Goal: Transaction & Acquisition: Download file/media

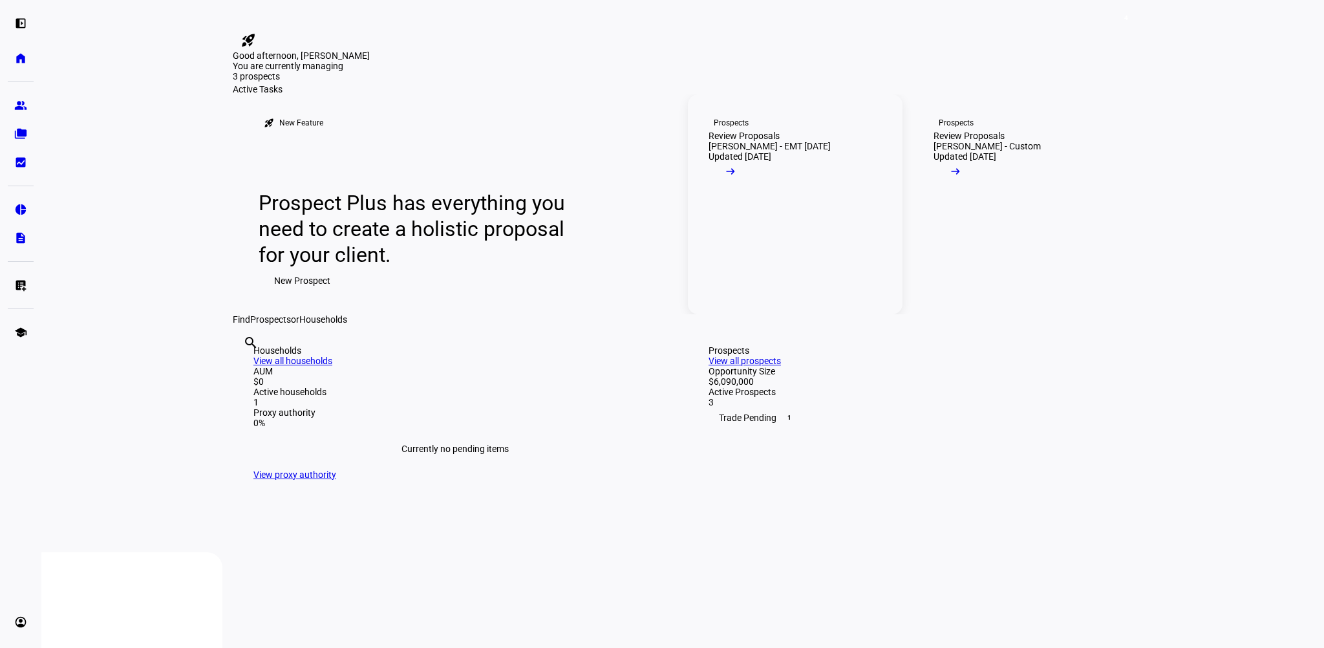
click at [737, 178] on mat-icon "arrow_right_alt" at bounding box center [730, 171] width 13 height 13
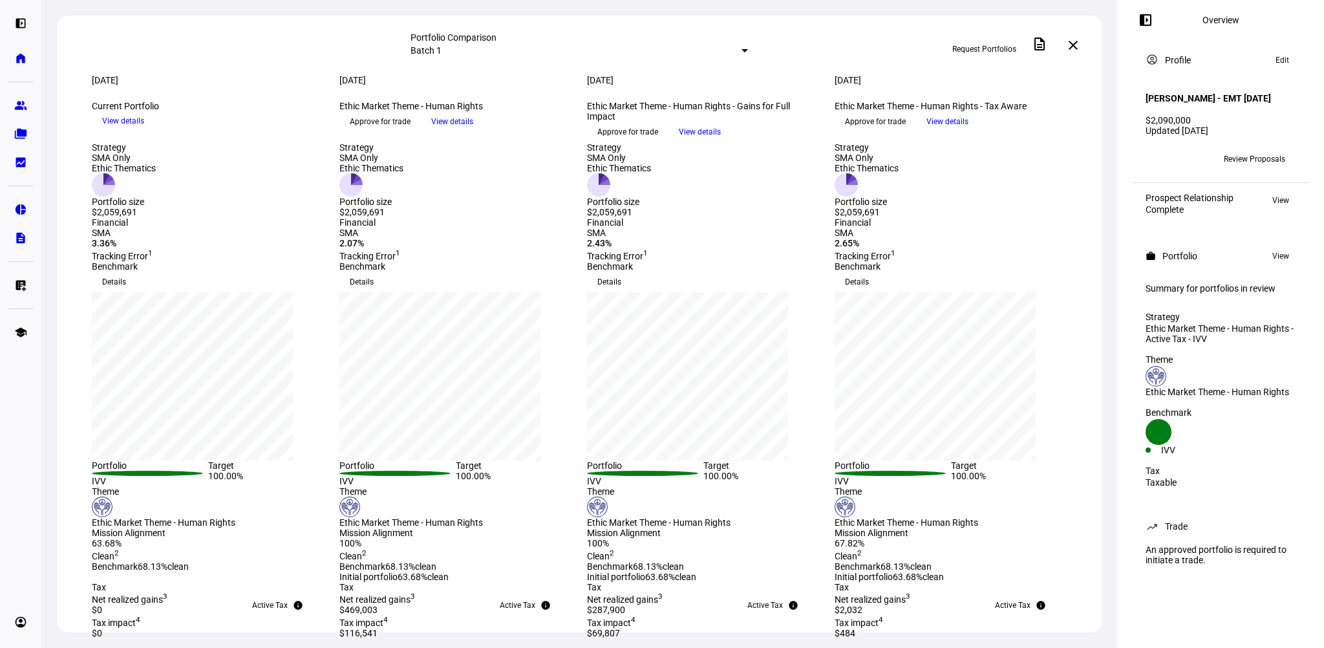
click at [721, 142] on span "View details" at bounding box center [700, 131] width 42 height 19
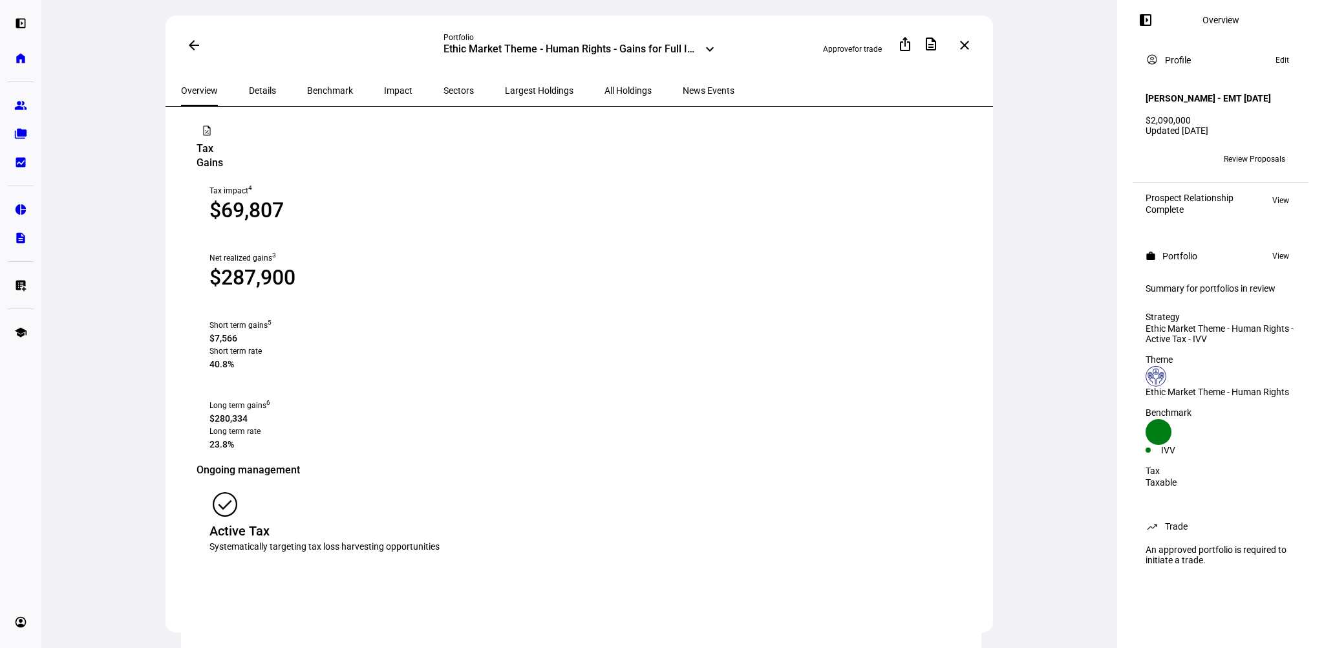
scroll to position [1293, 0]
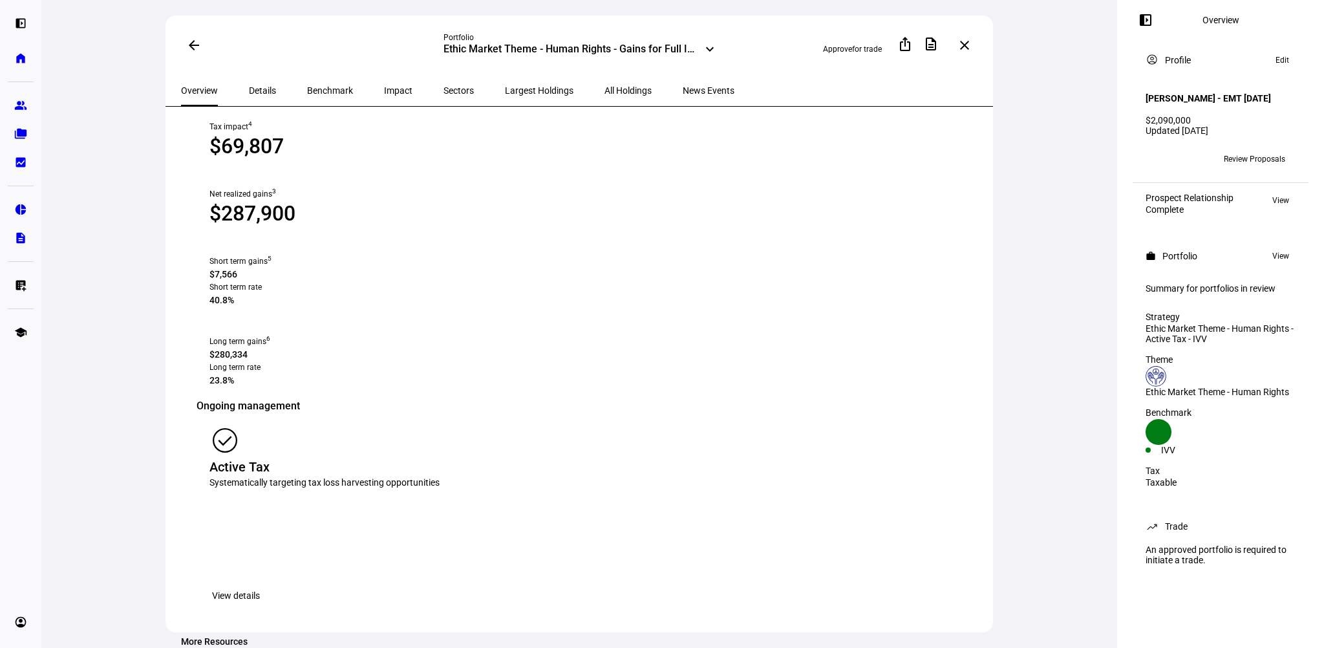
click at [505, 90] on span "Largest Holdings" at bounding box center [539, 90] width 69 height 9
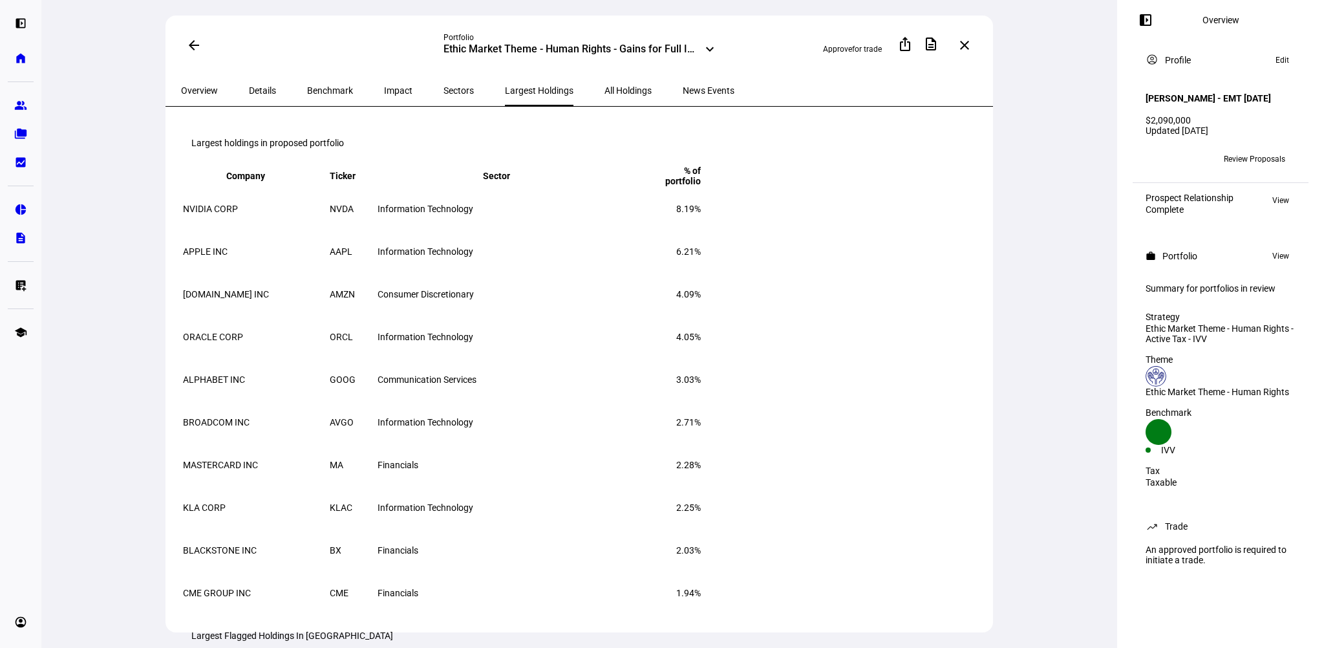
click at [604, 86] on span "All Holdings" at bounding box center [627, 90] width 47 height 9
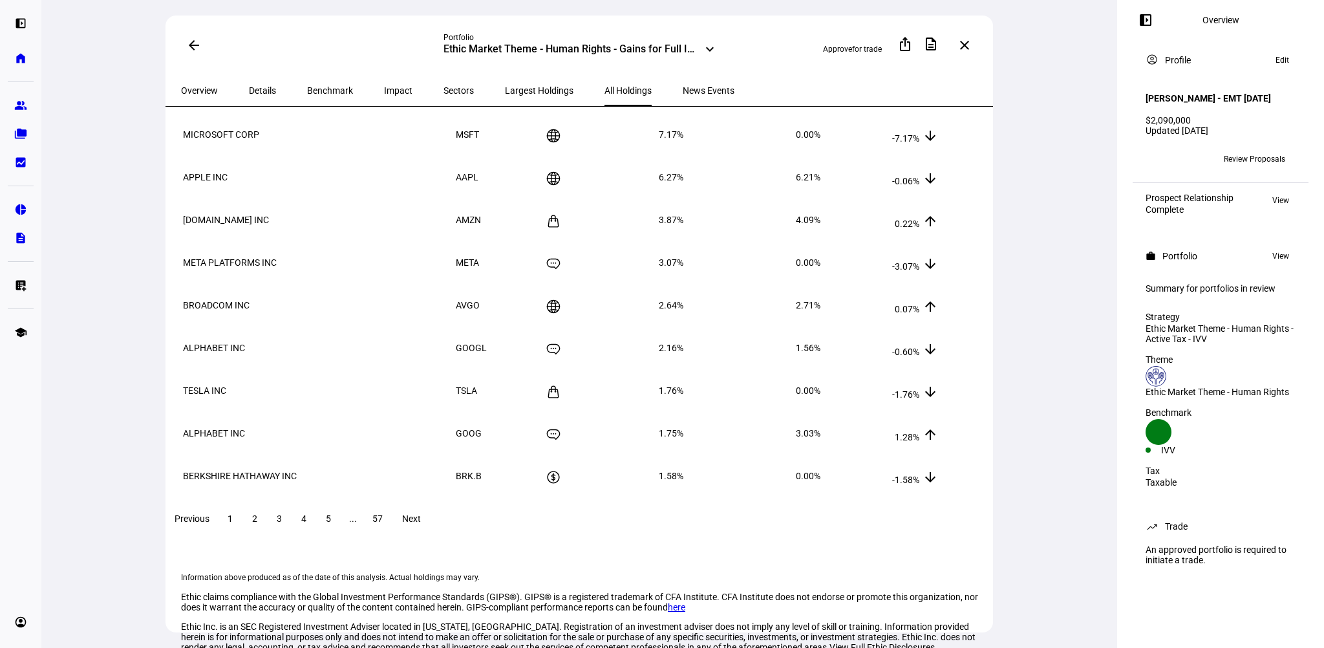
scroll to position [129, 0]
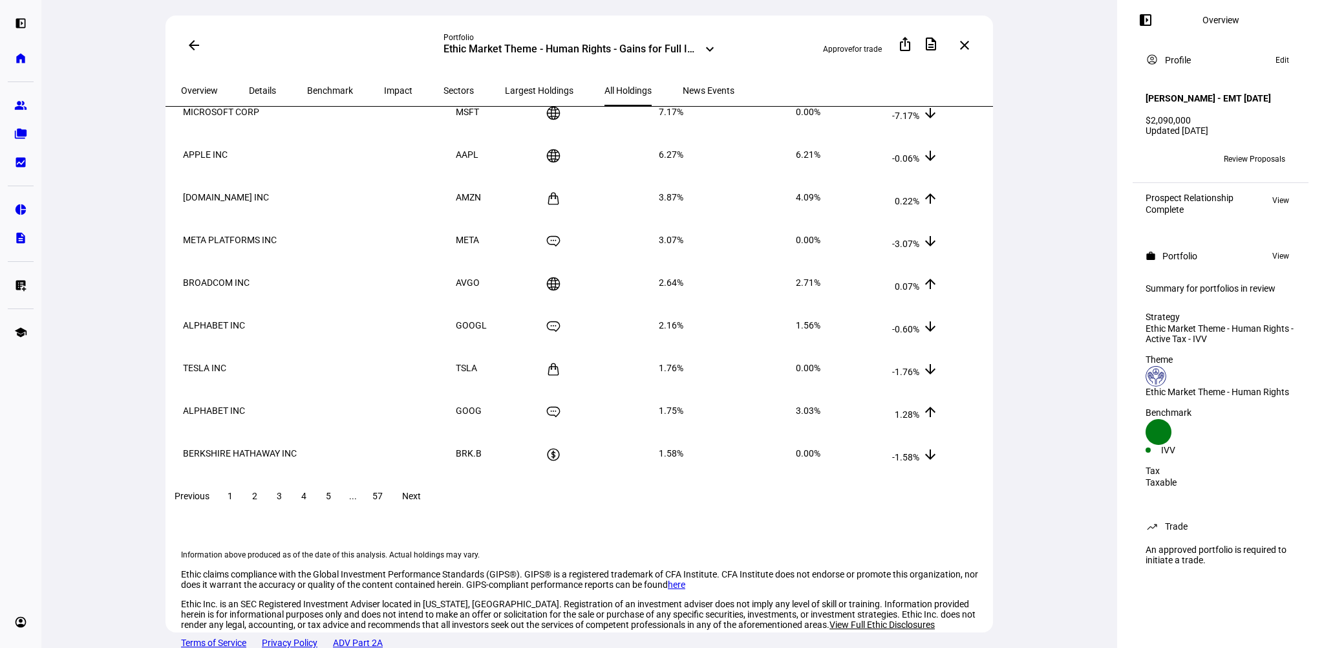
click at [432, 505] on span at bounding box center [410, 495] width 41 height 31
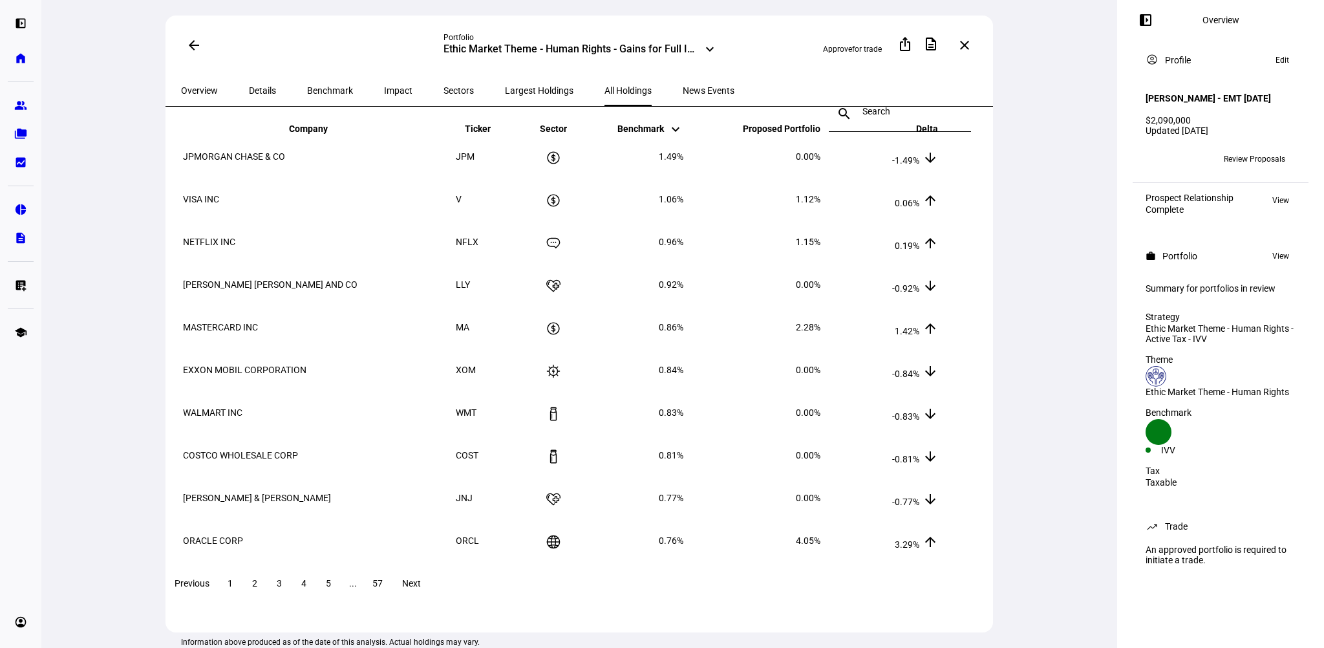
scroll to position [65, 0]
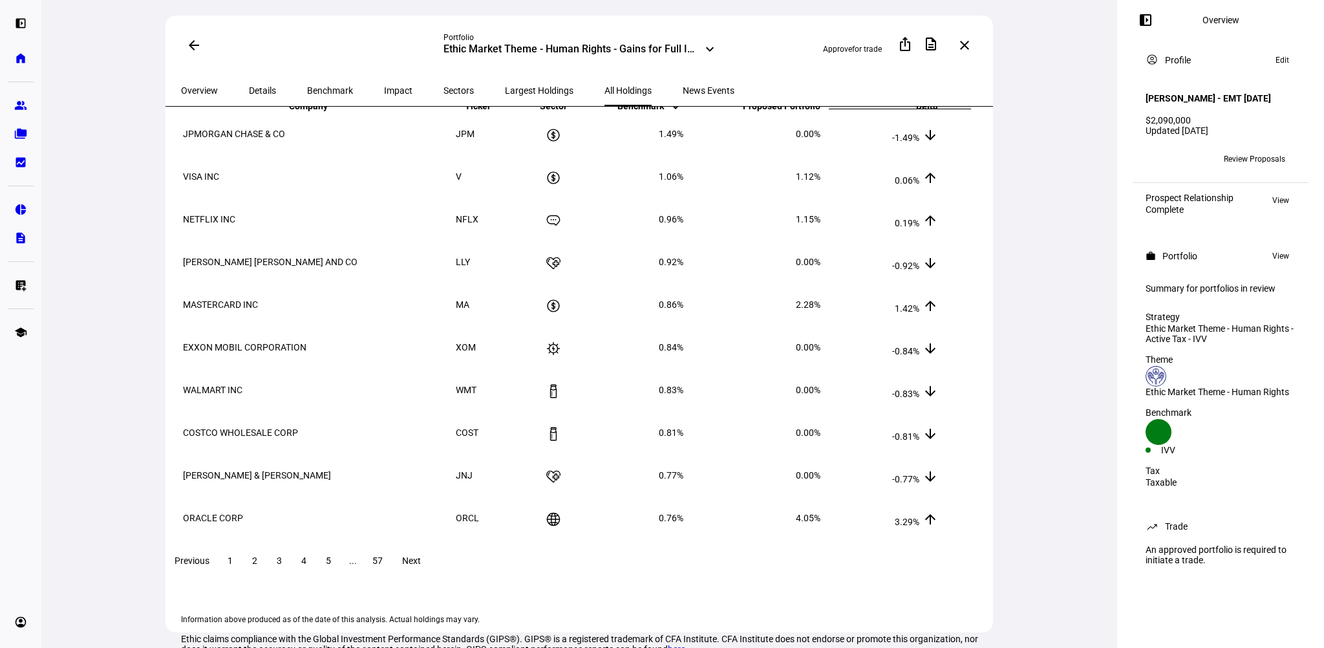
click at [421, 566] on span "Next" at bounding box center [411, 560] width 19 height 10
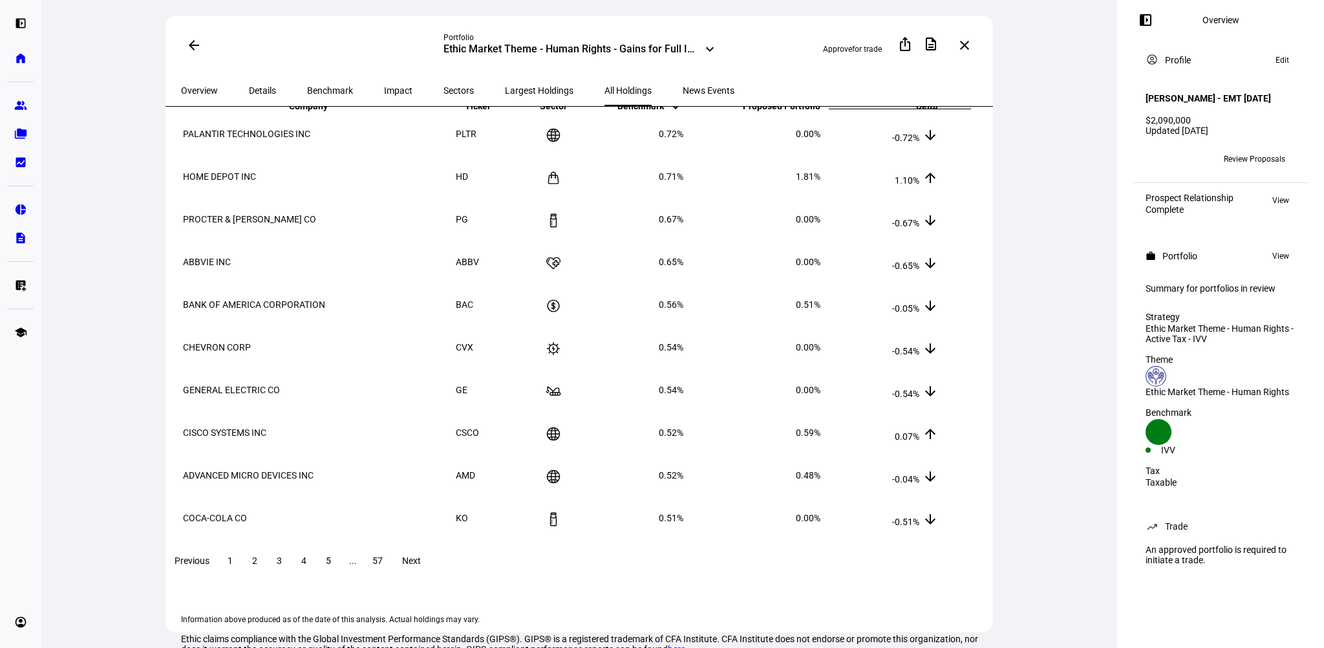
click at [421, 566] on span "Next" at bounding box center [411, 560] width 19 height 10
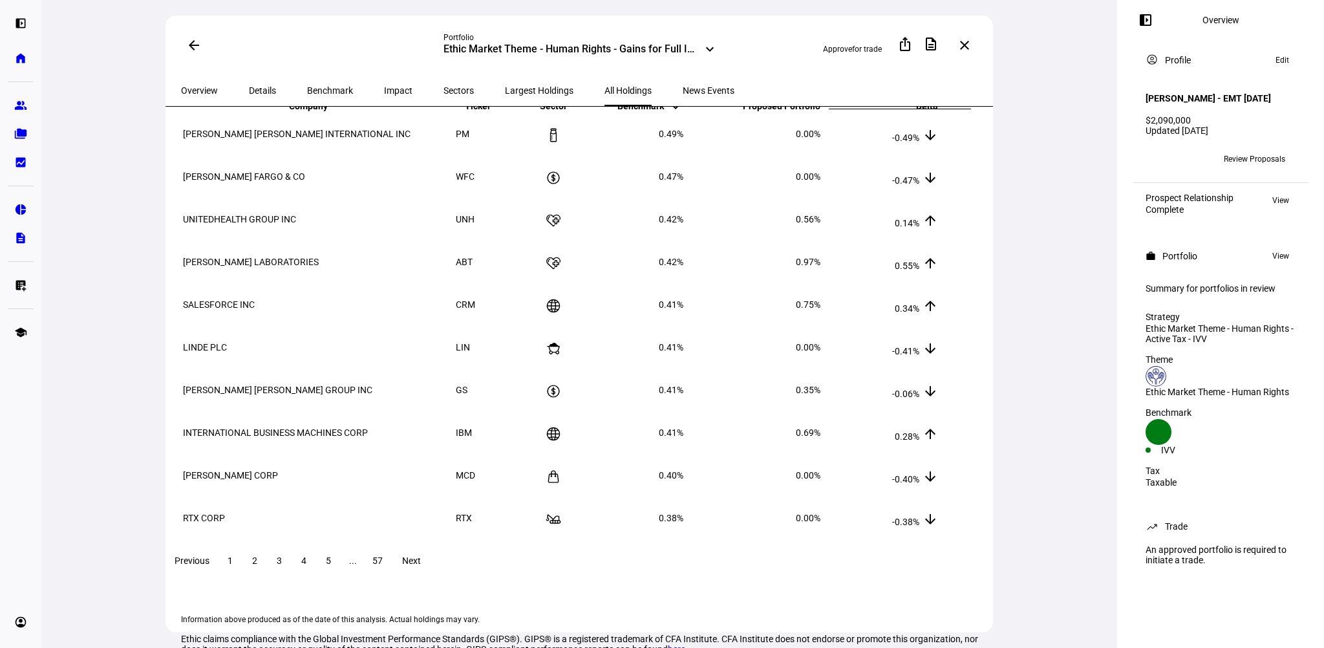
click at [421, 566] on span "Next" at bounding box center [411, 560] width 19 height 10
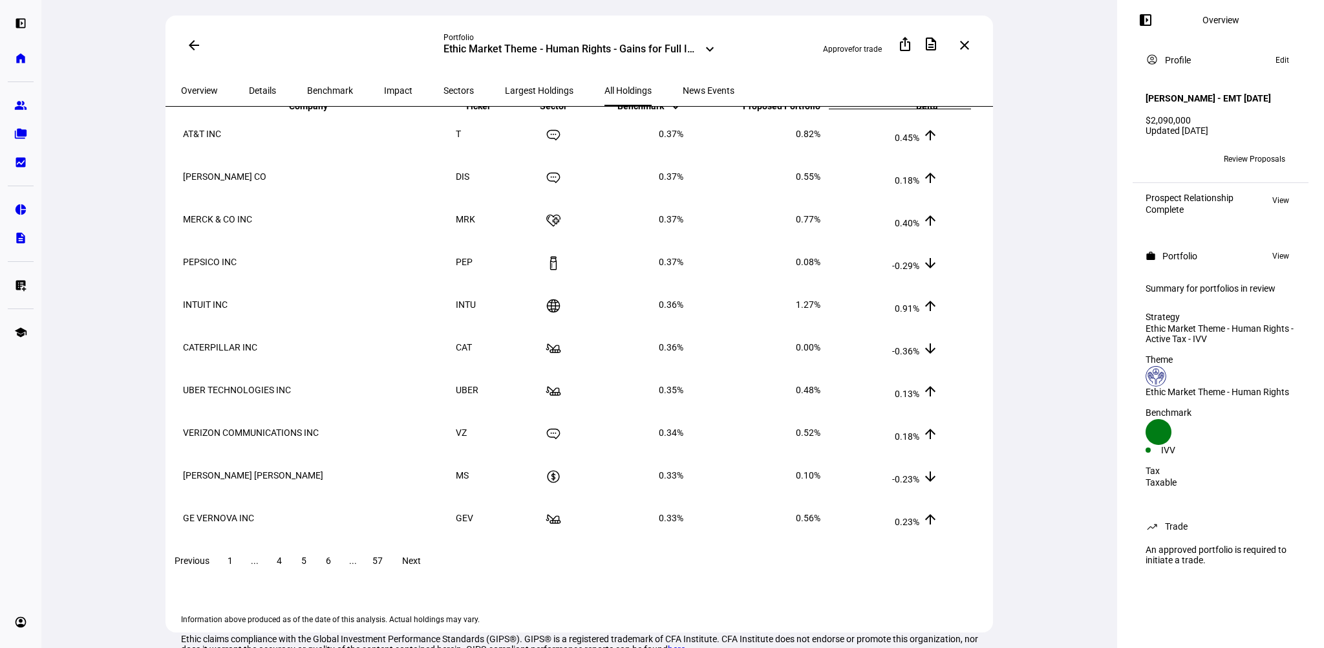
click at [421, 566] on span "Next" at bounding box center [411, 560] width 19 height 10
click at [209, 566] on span "Previous" at bounding box center [192, 560] width 35 height 10
click at [432, 576] on span at bounding box center [410, 560] width 41 height 31
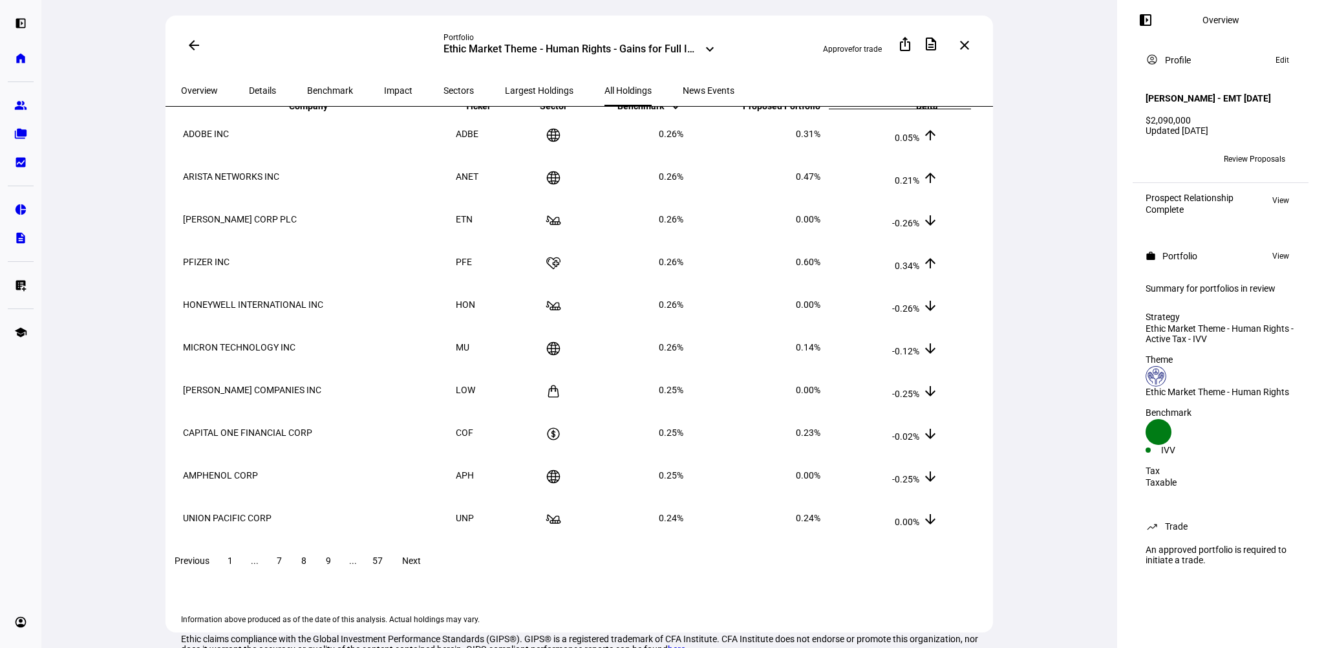
click at [432, 576] on span at bounding box center [410, 560] width 41 height 31
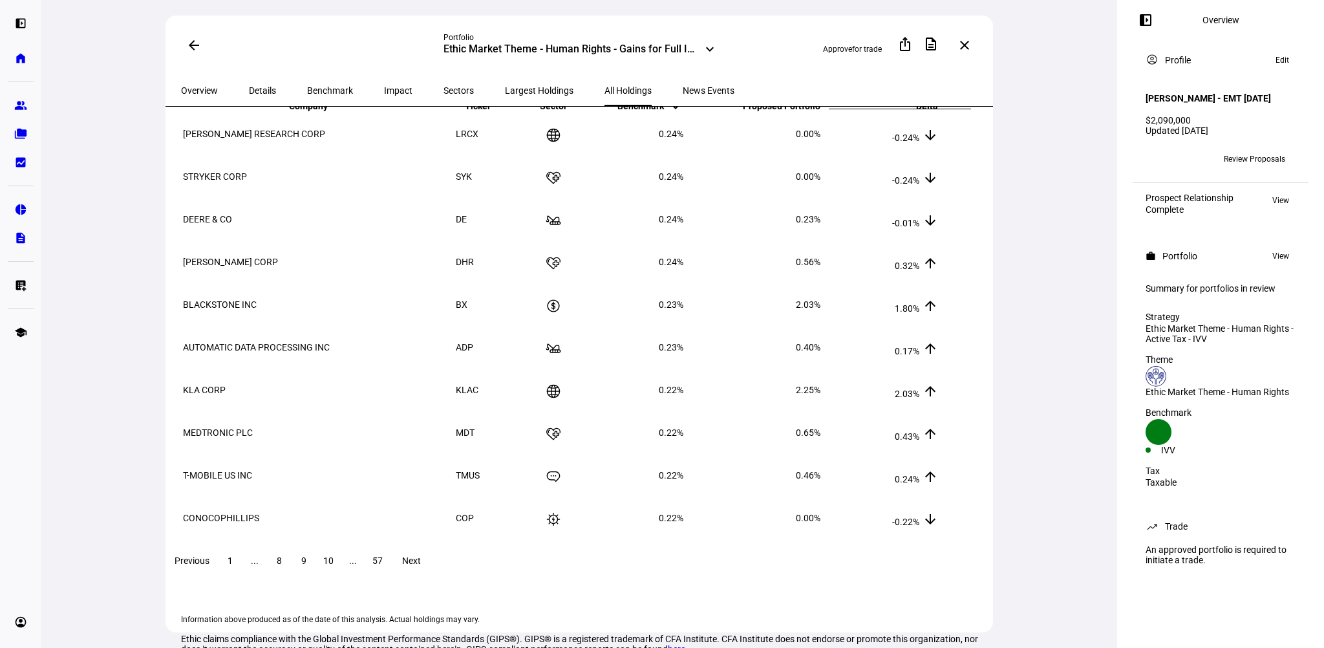
click at [432, 576] on span at bounding box center [410, 560] width 41 height 31
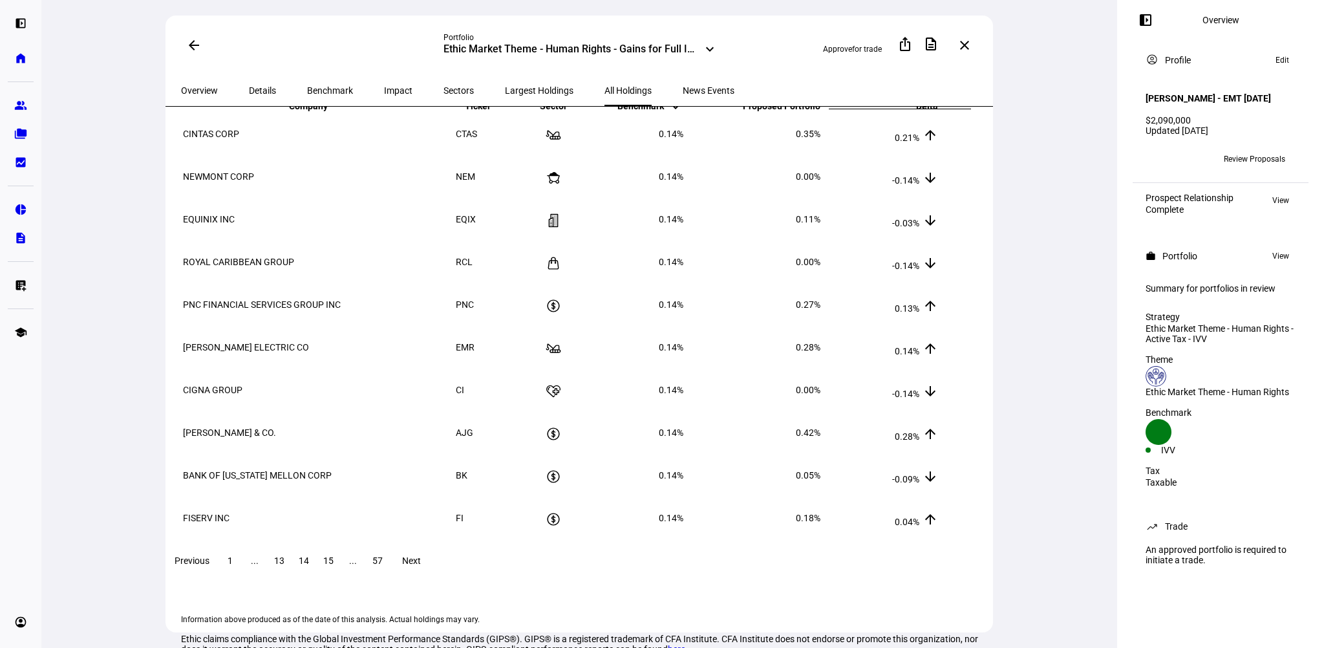
click at [432, 576] on span at bounding box center [410, 560] width 41 height 31
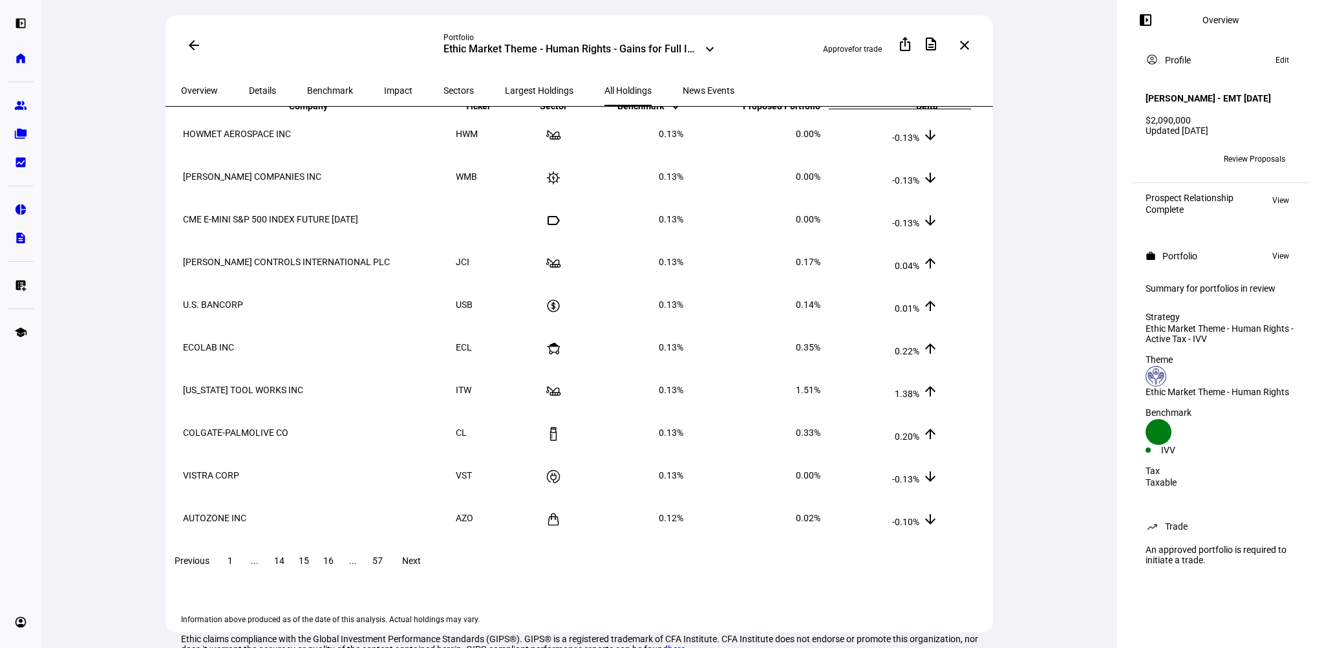
click at [432, 576] on span at bounding box center [410, 560] width 41 height 31
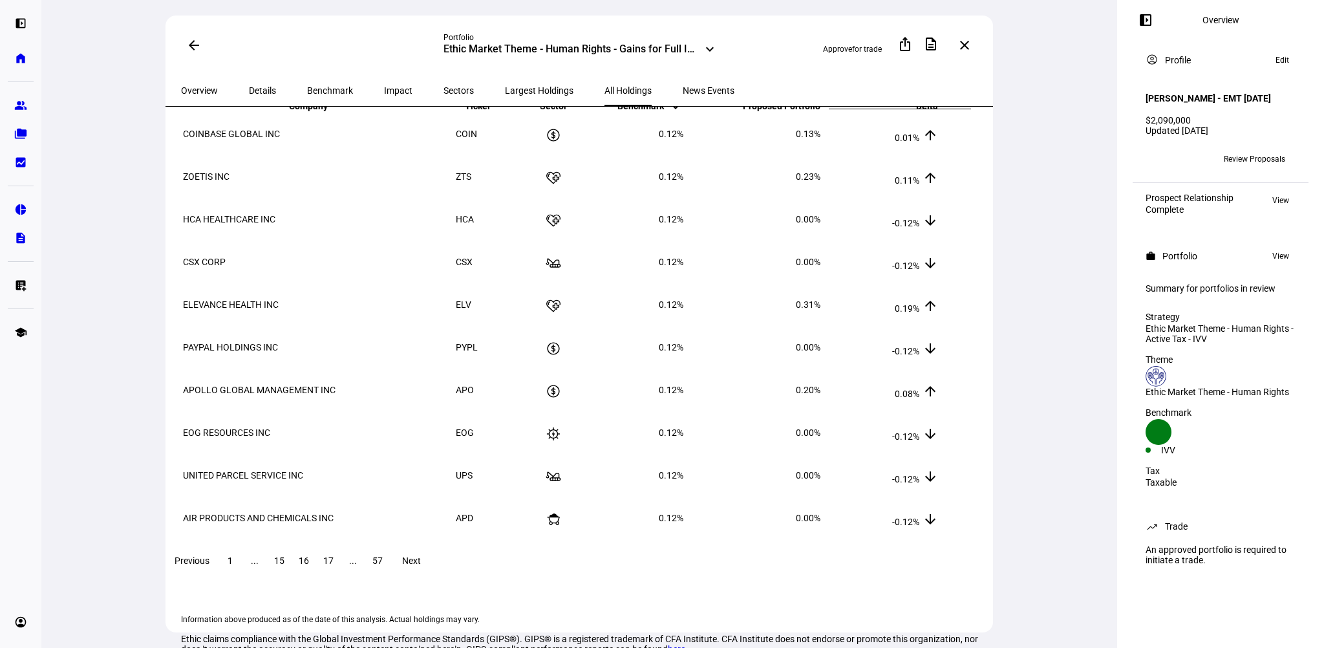
click at [432, 576] on span at bounding box center [410, 560] width 41 height 31
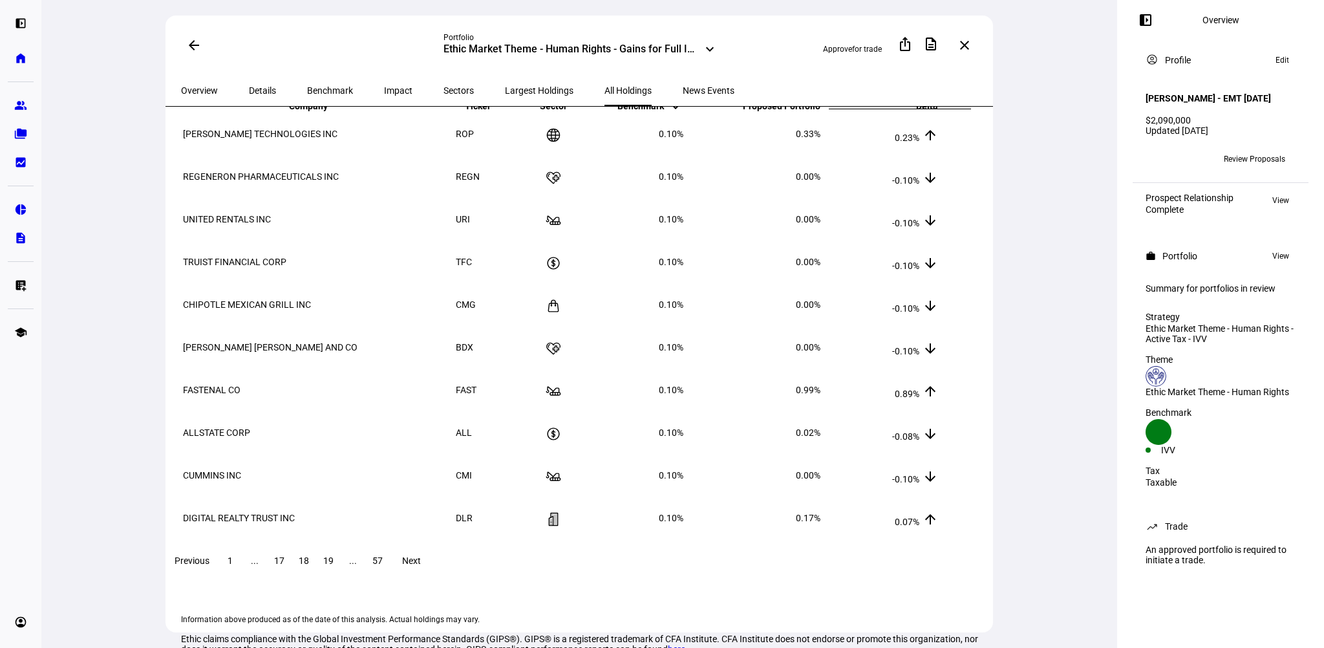
click at [432, 576] on span at bounding box center [410, 560] width 41 height 31
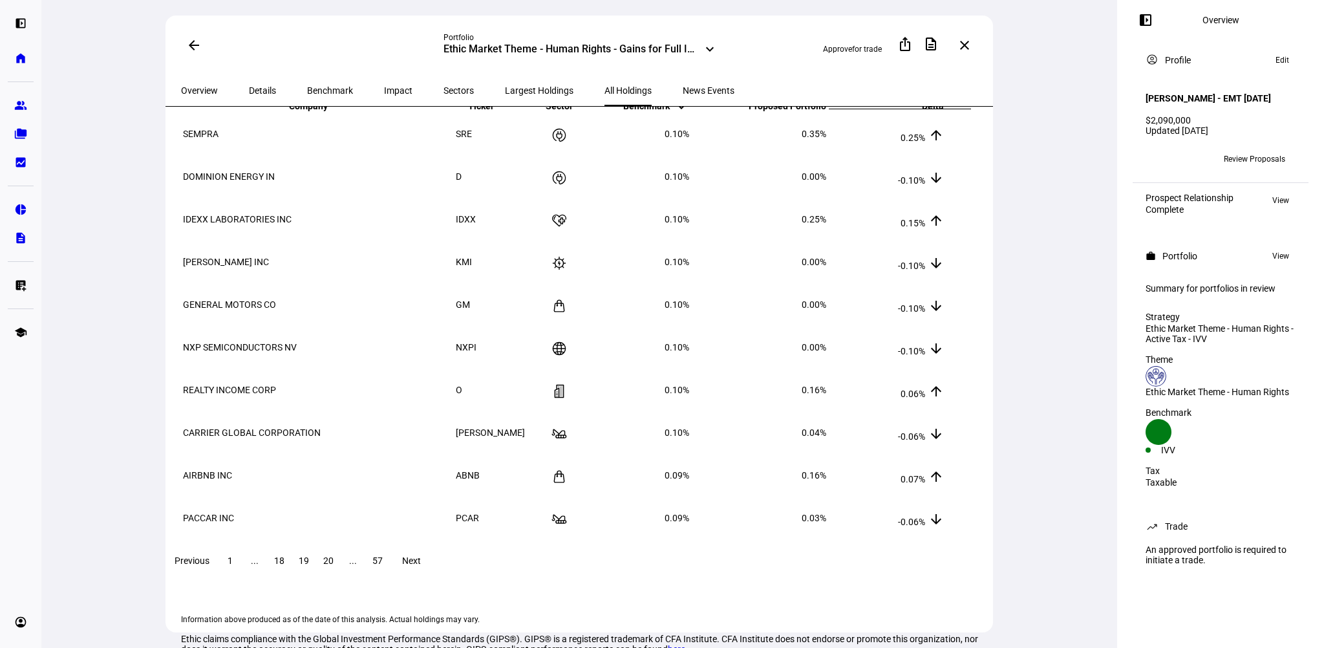
click at [432, 576] on span at bounding box center [410, 560] width 41 height 31
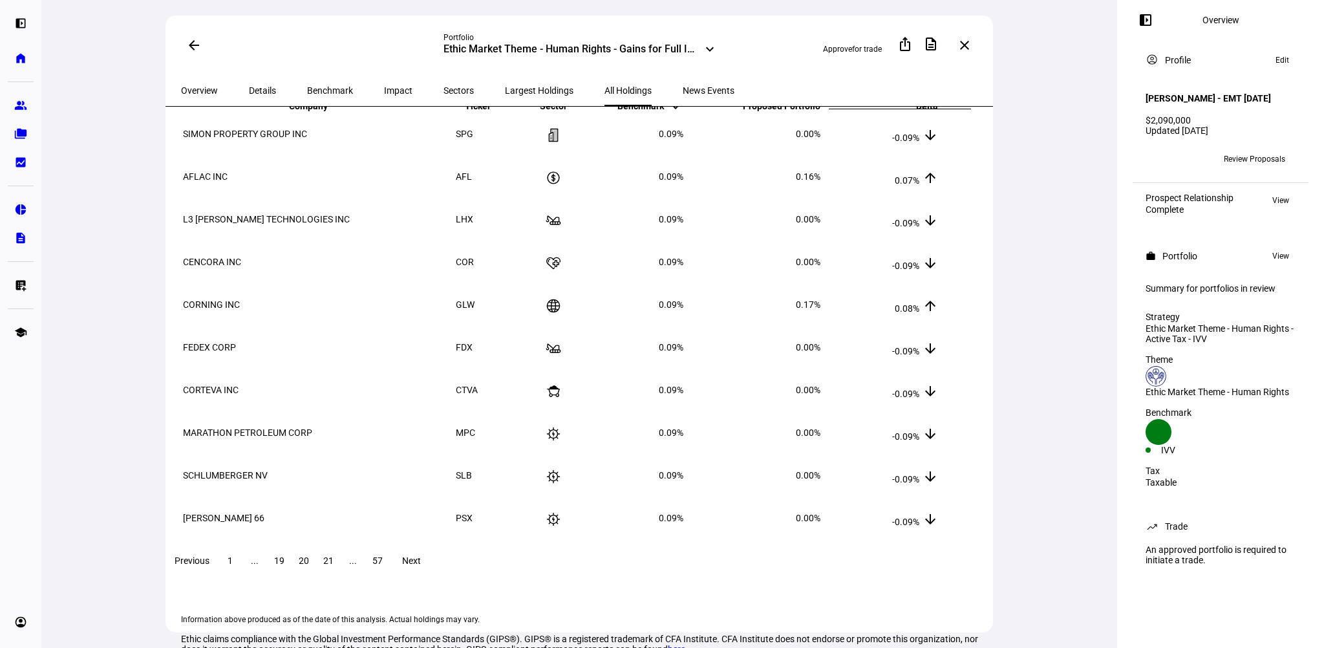
click at [432, 576] on span at bounding box center [410, 560] width 41 height 31
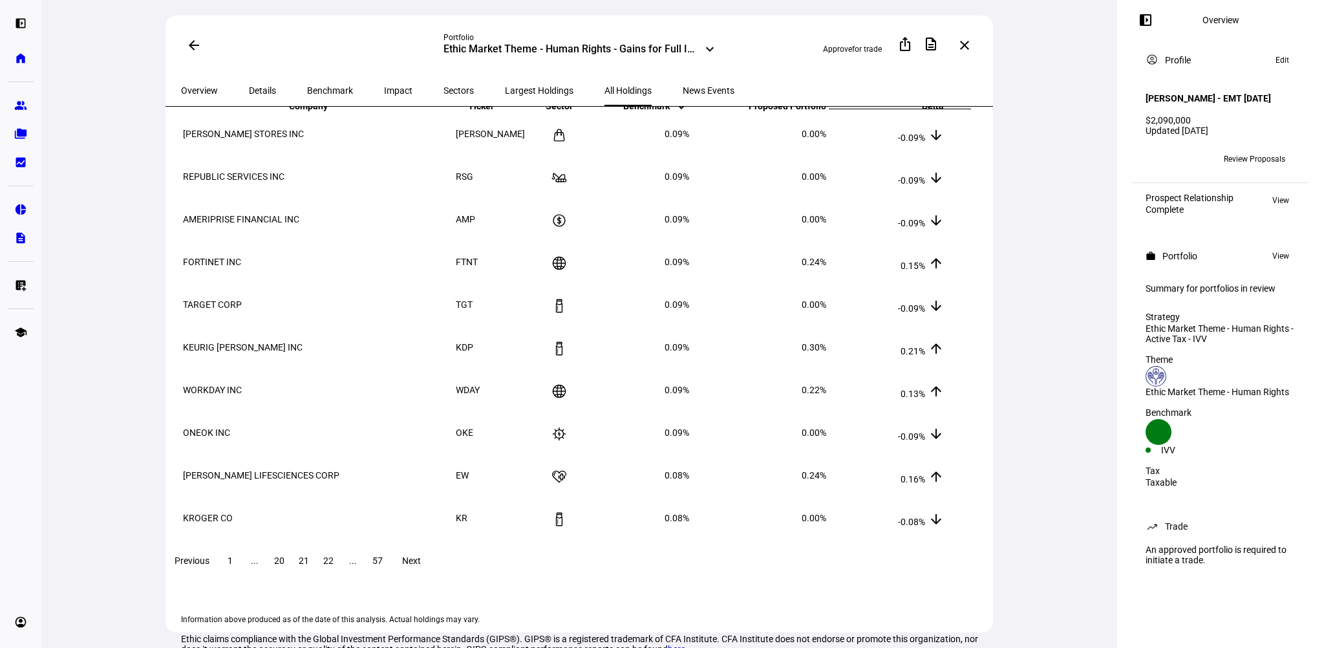
click at [432, 576] on span at bounding box center [410, 560] width 41 height 31
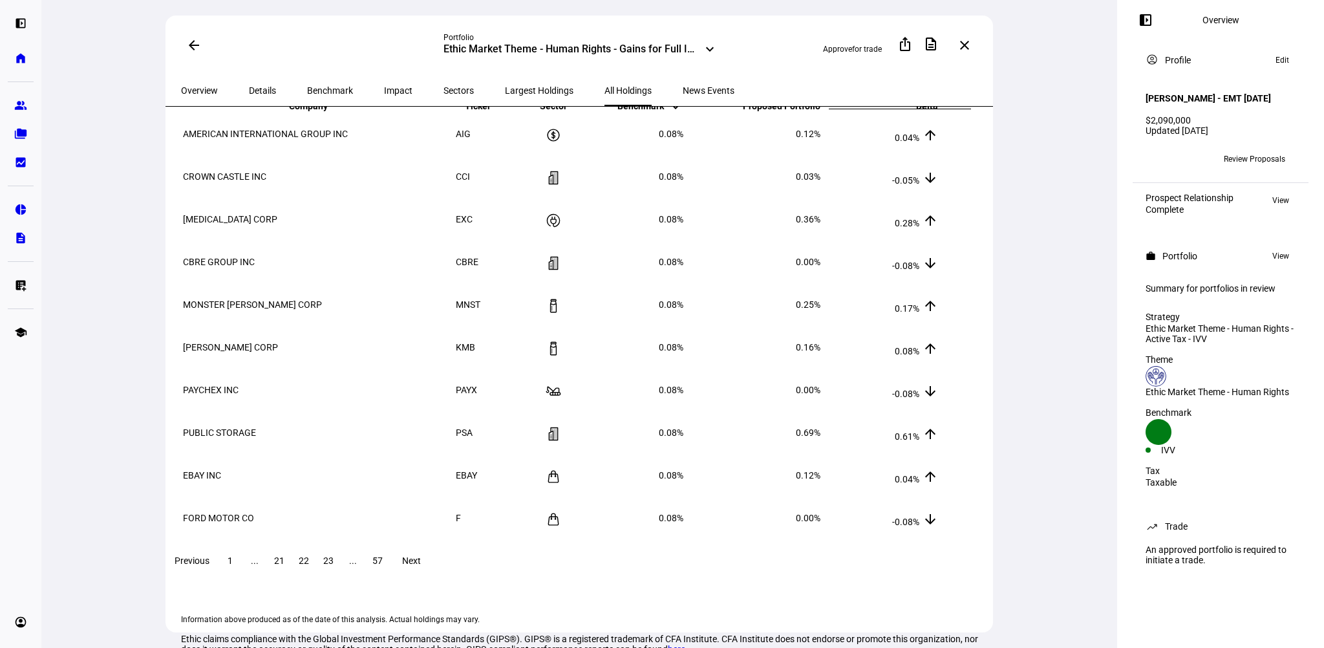
click at [432, 576] on span at bounding box center [410, 560] width 41 height 31
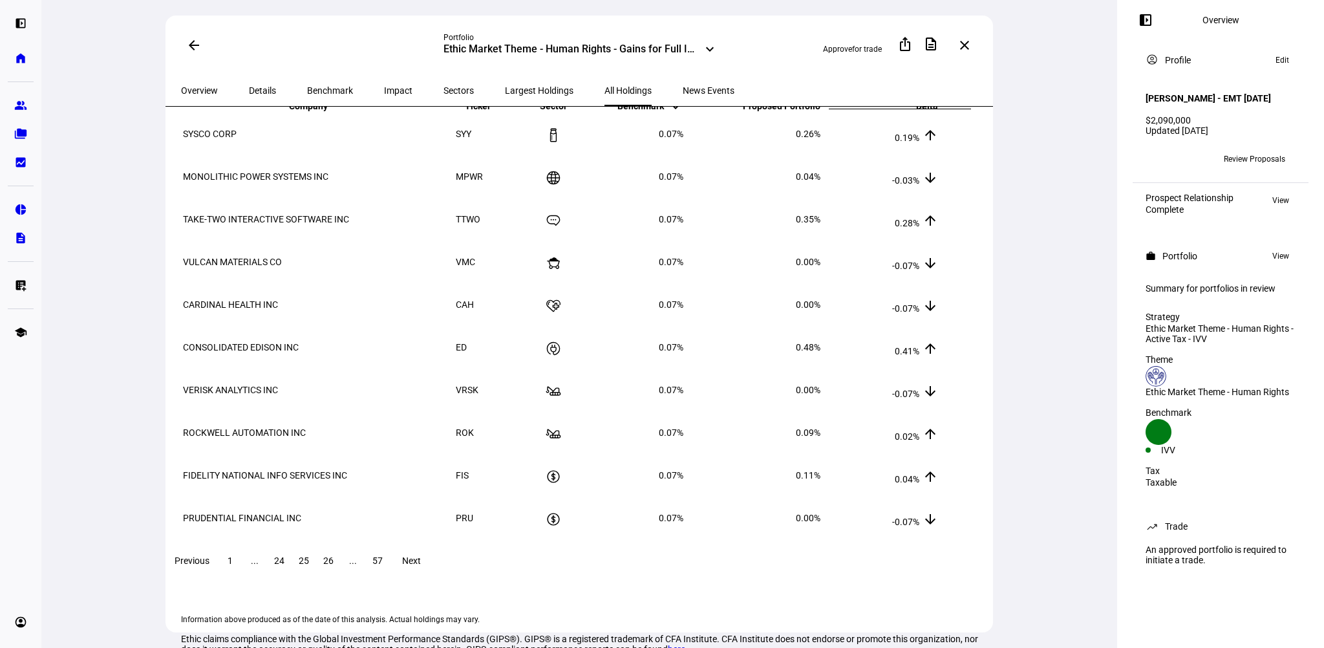
click at [432, 576] on span at bounding box center [410, 560] width 41 height 31
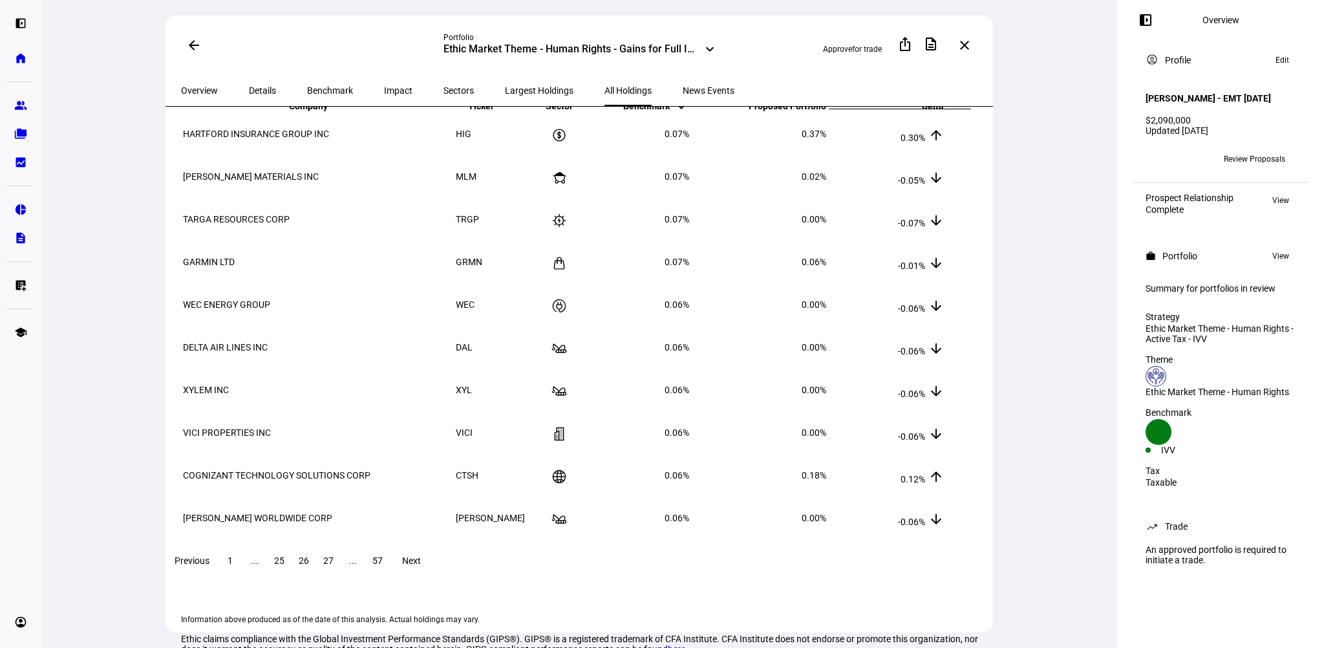
click at [432, 576] on span at bounding box center [410, 560] width 41 height 31
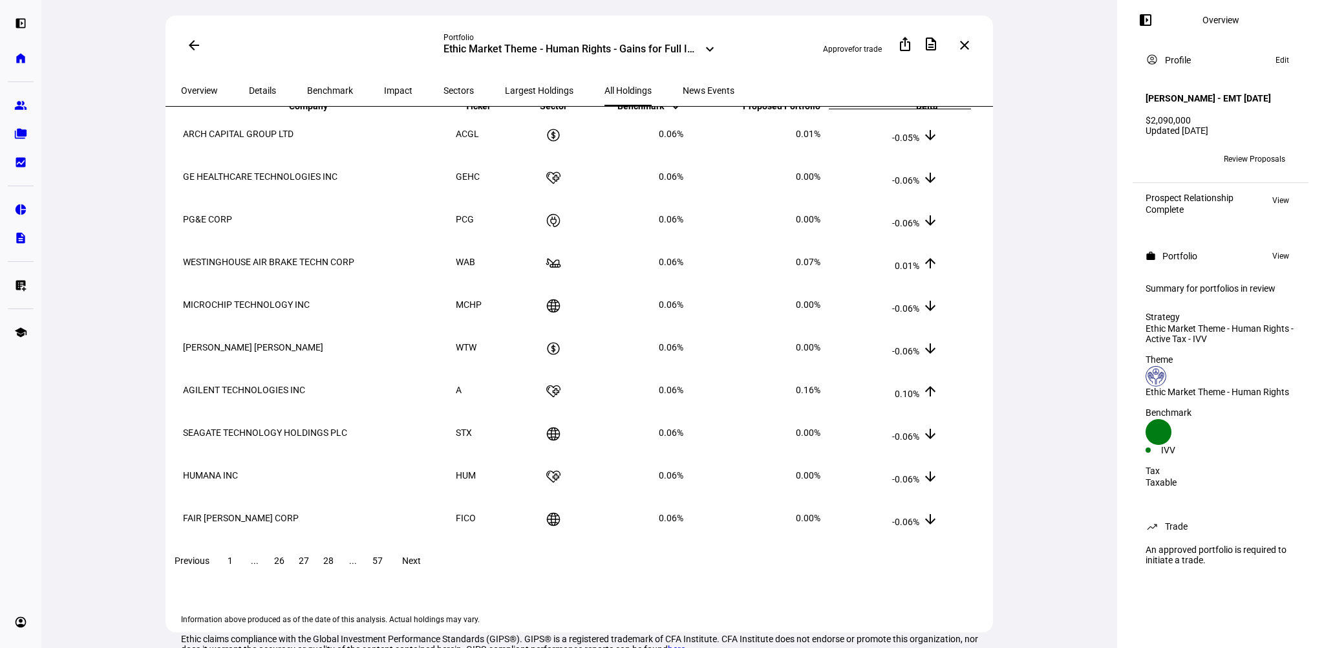
click at [432, 576] on span at bounding box center [410, 560] width 41 height 31
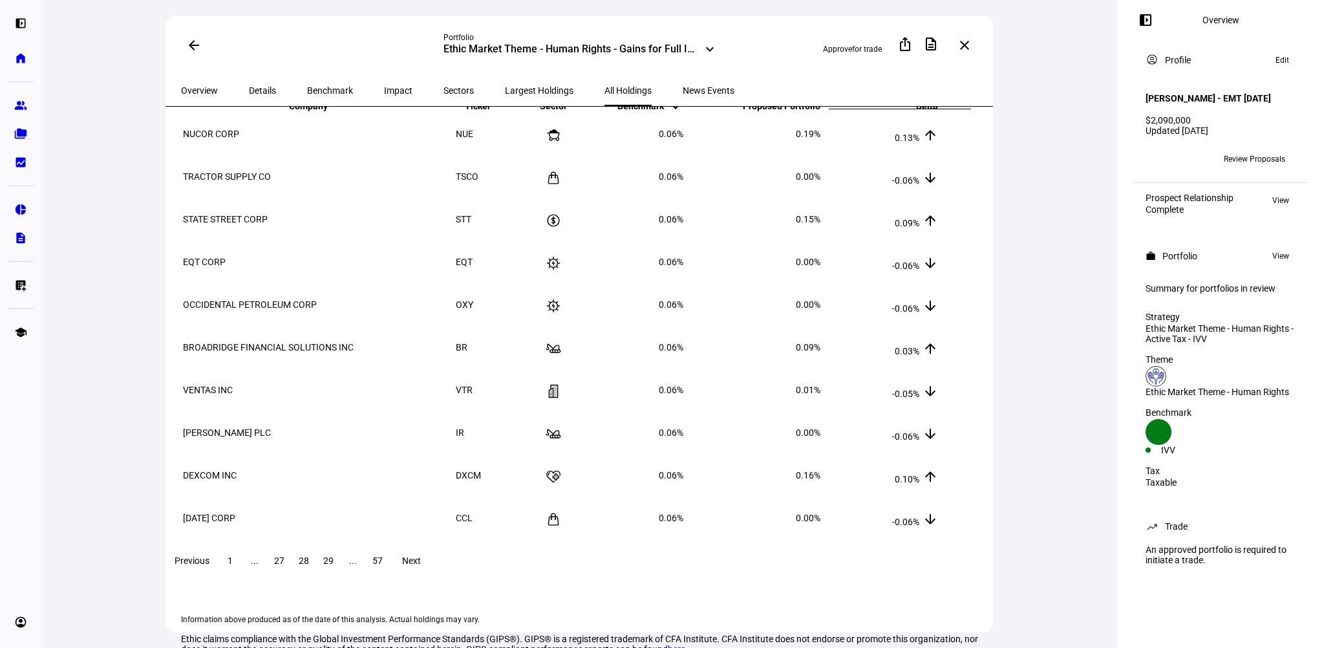
click at [432, 576] on span at bounding box center [410, 560] width 41 height 31
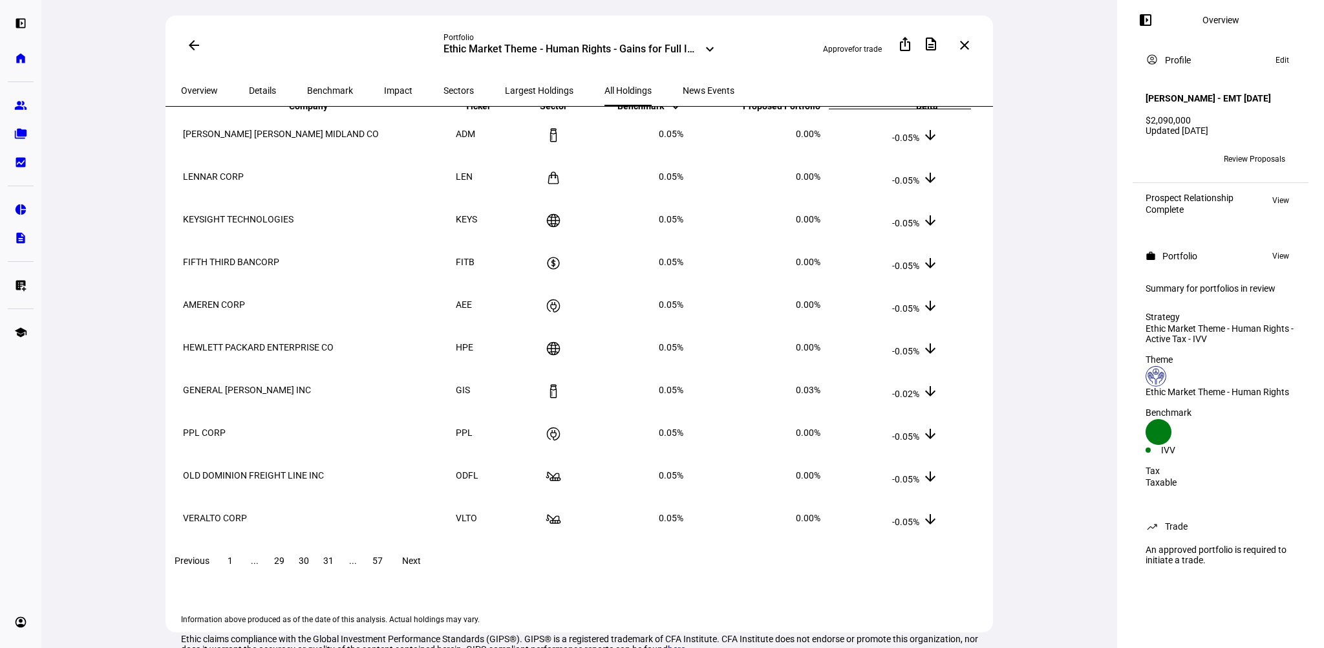
click at [432, 576] on span at bounding box center [410, 560] width 41 height 31
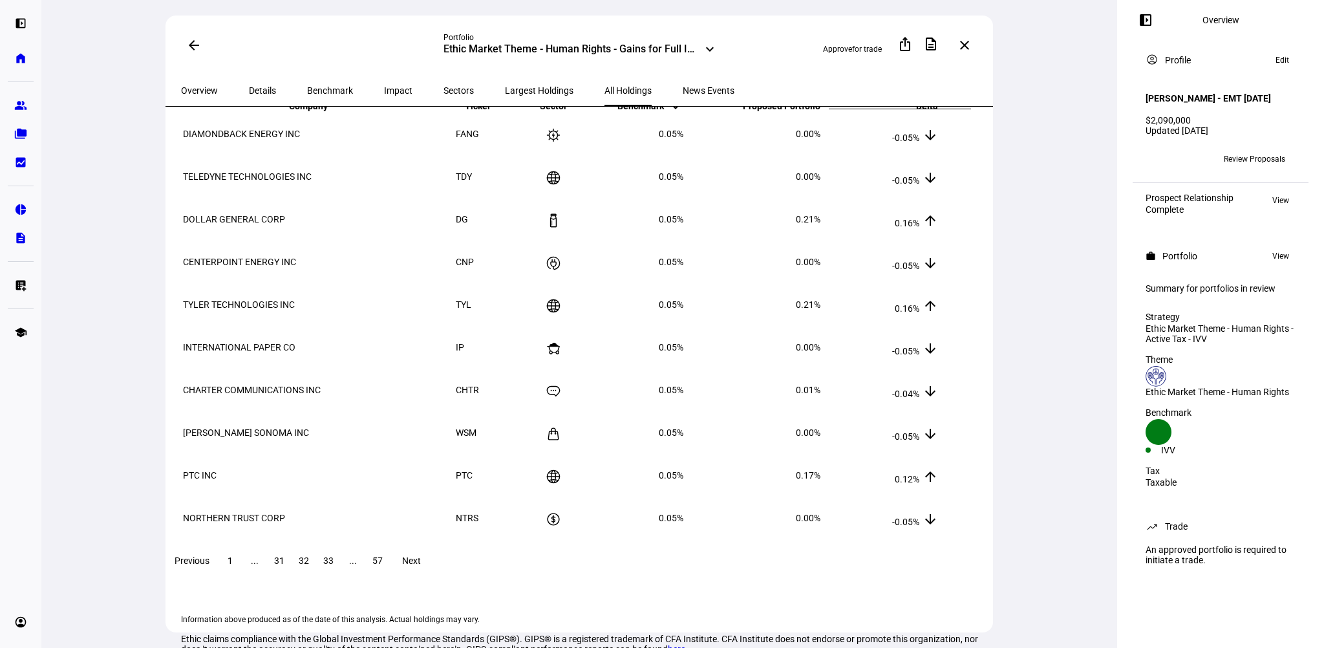
click at [432, 576] on span at bounding box center [410, 560] width 41 height 31
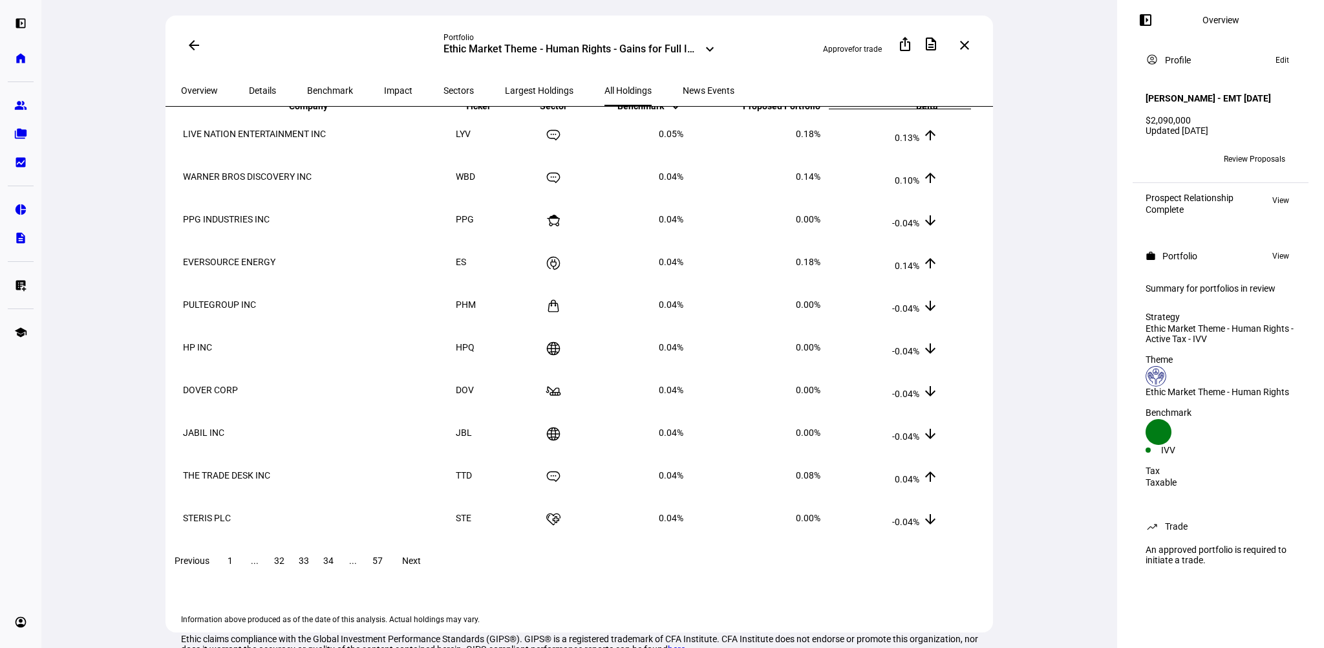
click at [432, 576] on span at bounding box center [410, 560] width 41 height 31
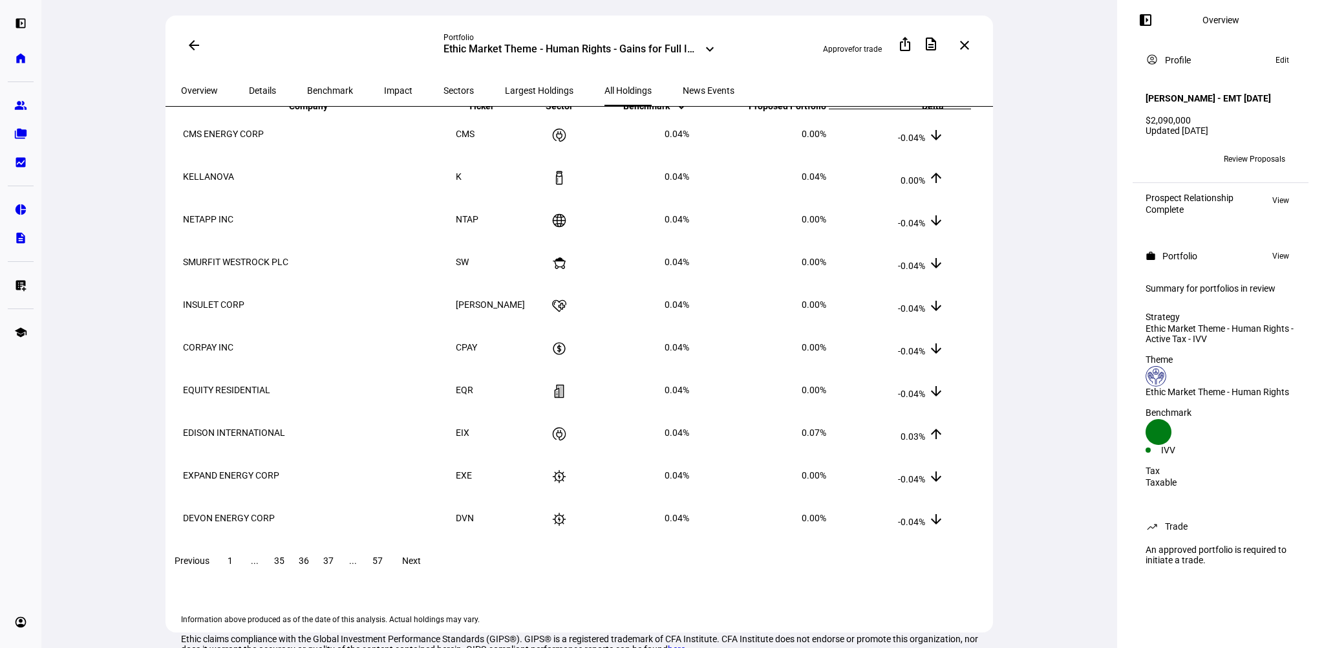
click at [432, 576] on span at bounding box center [410, 560] width 41 height 31
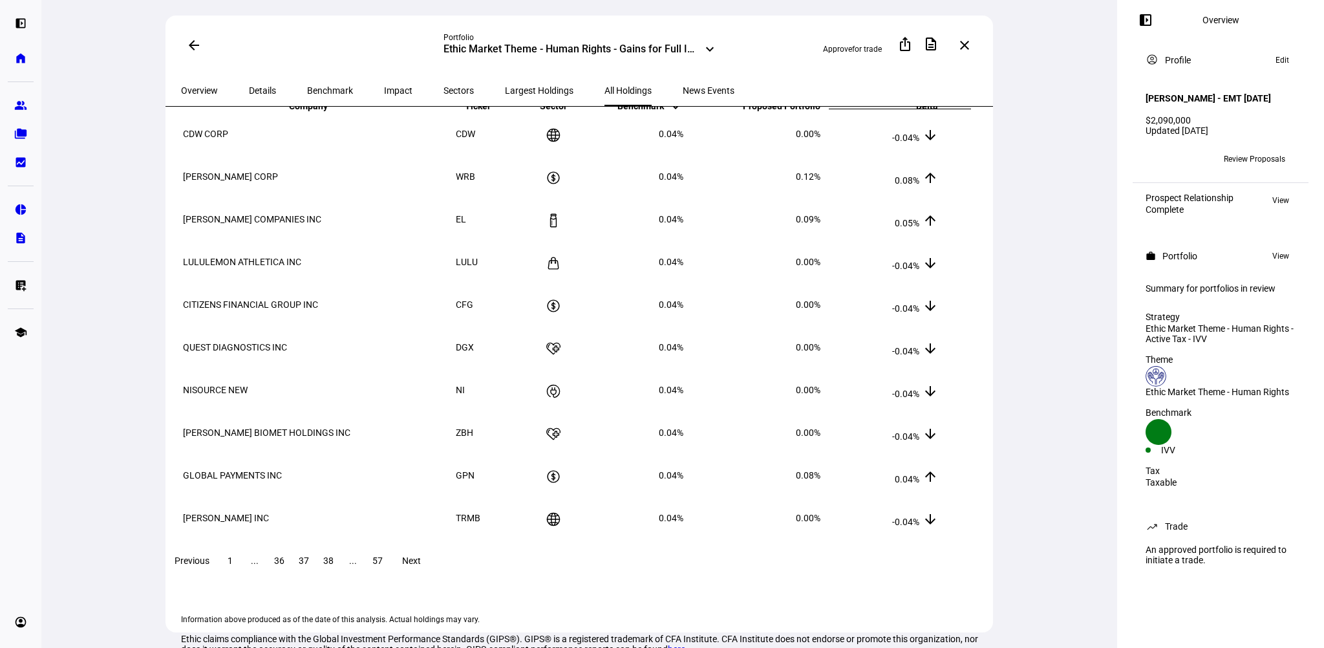
click at [432, 576] on span at bounding box center [410, 560] width 41 height 31
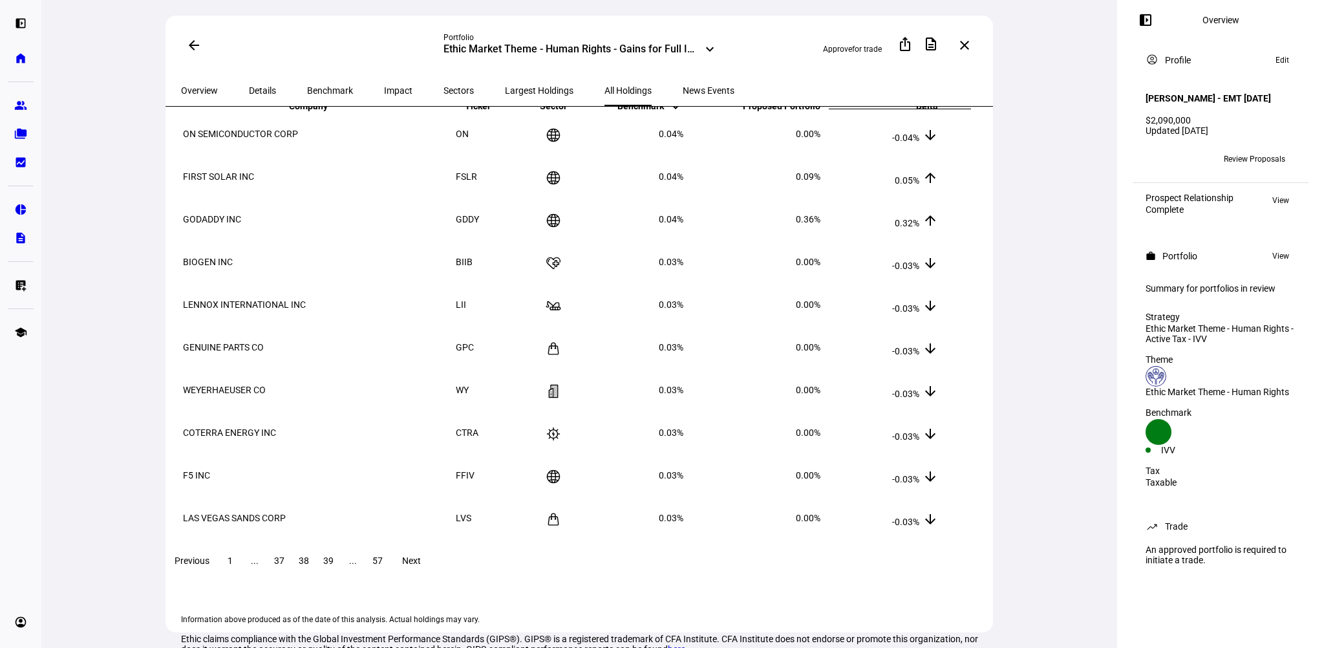
click at [432, 576] on span at bounding box center [410, 560] width 41 height 31
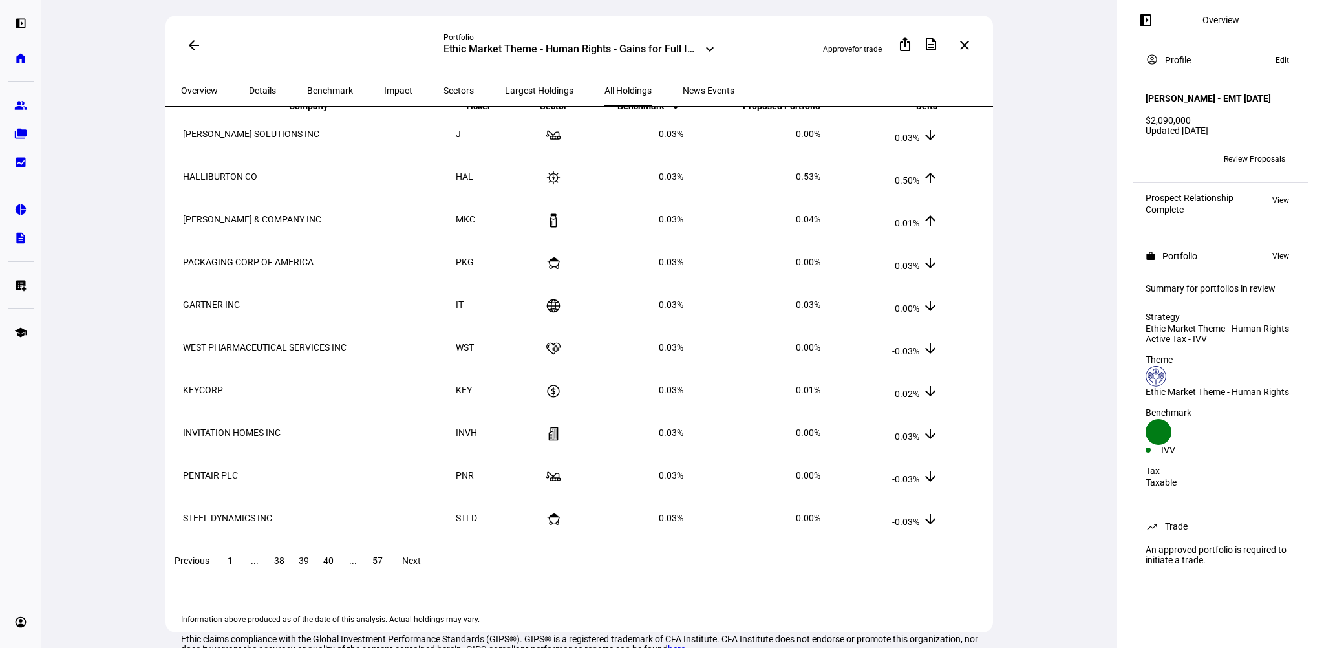
click at [432, 576] on span at bounding box center [410, 560] width 41 height 31
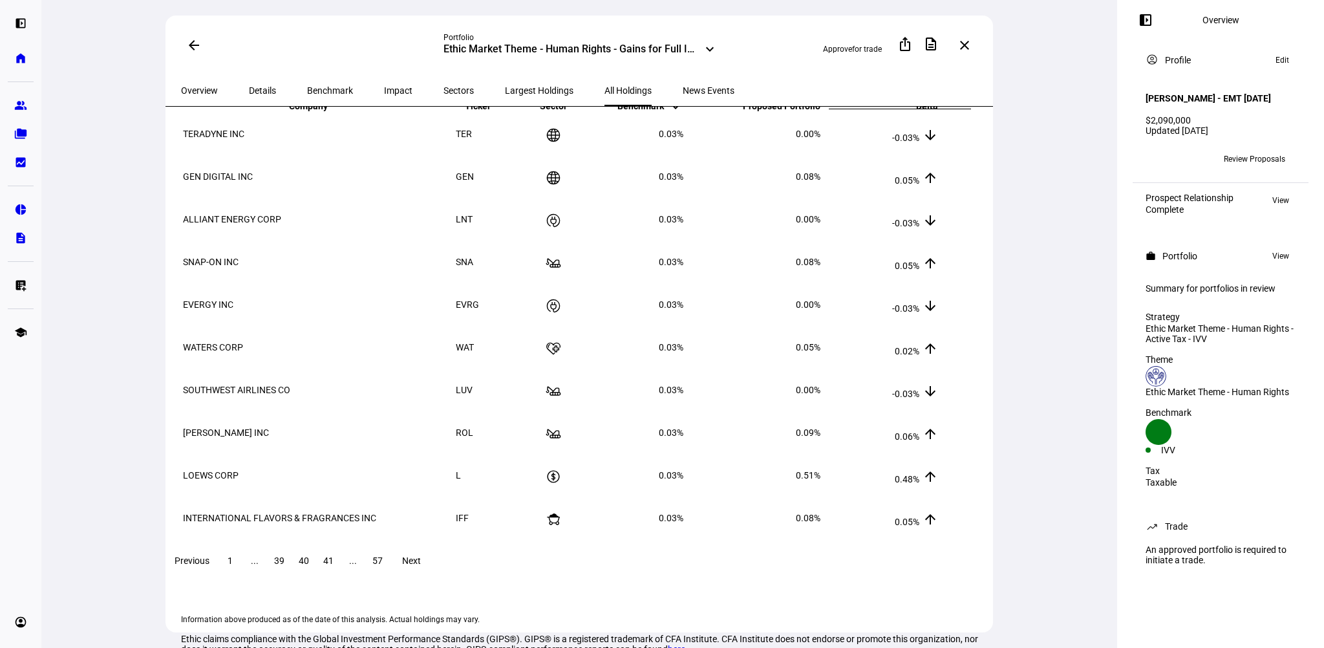
click at [209, 566] on span "Previous" at bounding box center [192, 560] width 35 height 10
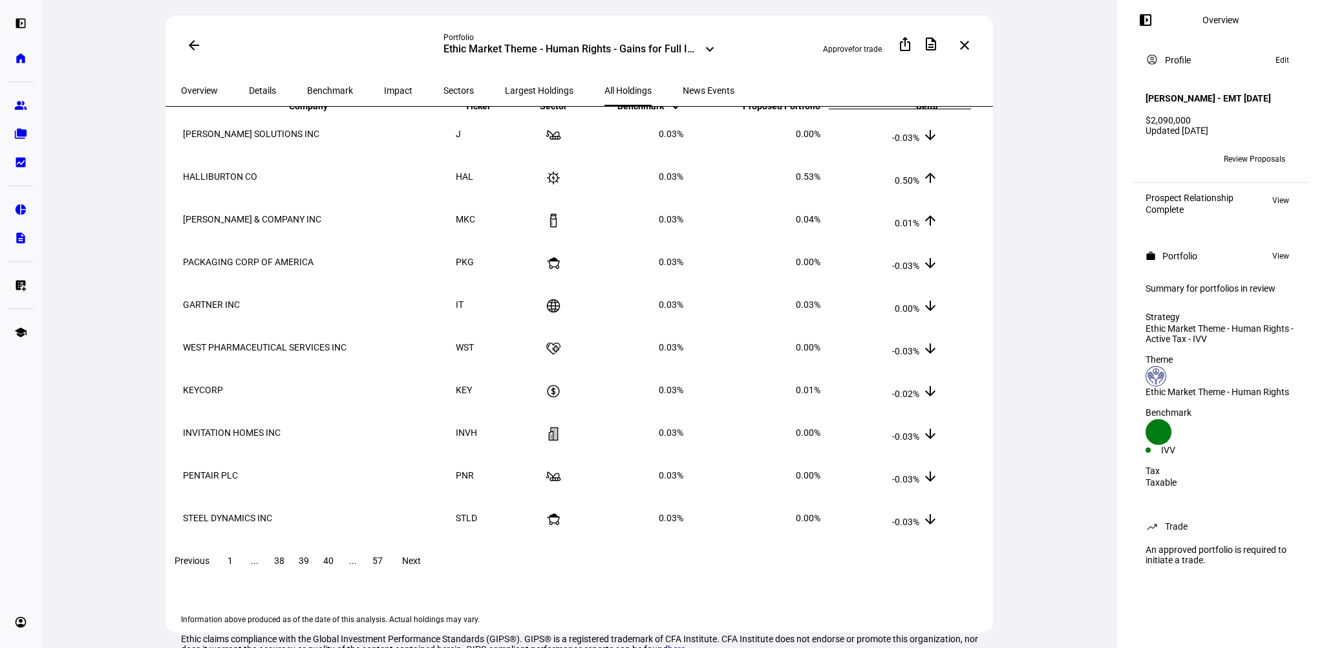
click at [432, 571] on span at bounding box center [410, 560] width 41 height 31
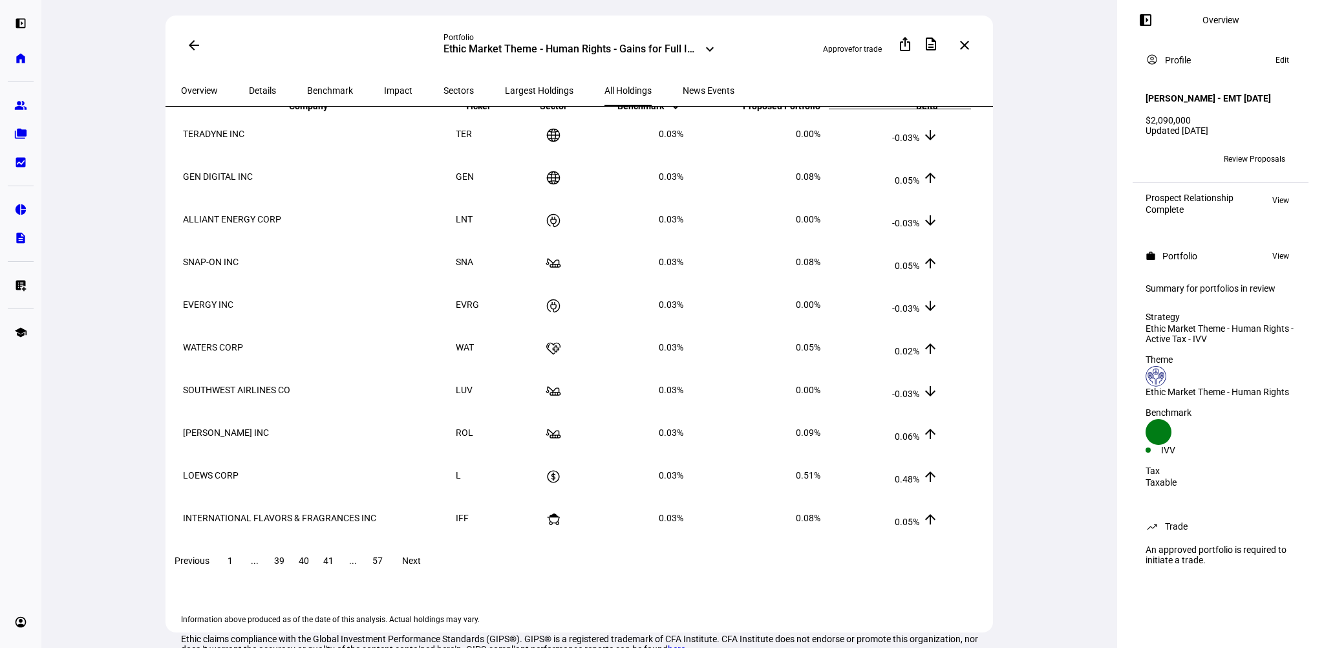
click at [432, 571] on span at bounding box center [410, 560] width 41 height 31
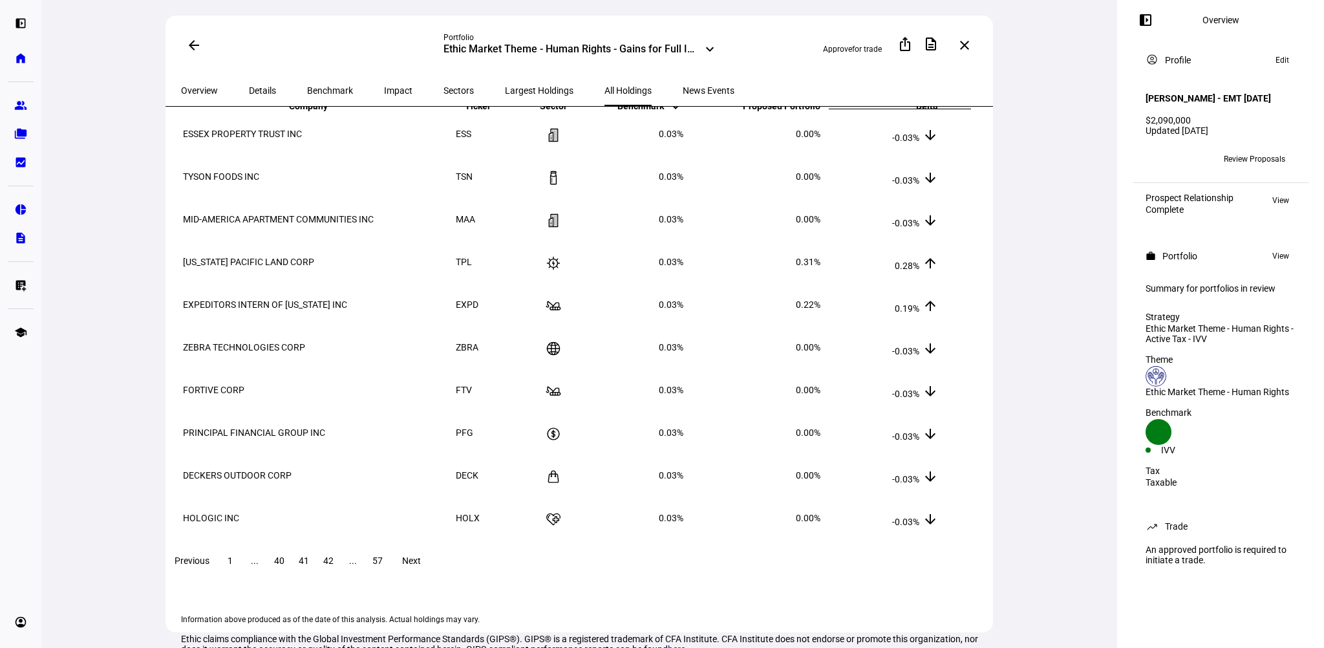
click at [432, 571] on span at bounding box center [410, 560] width 41 height 31
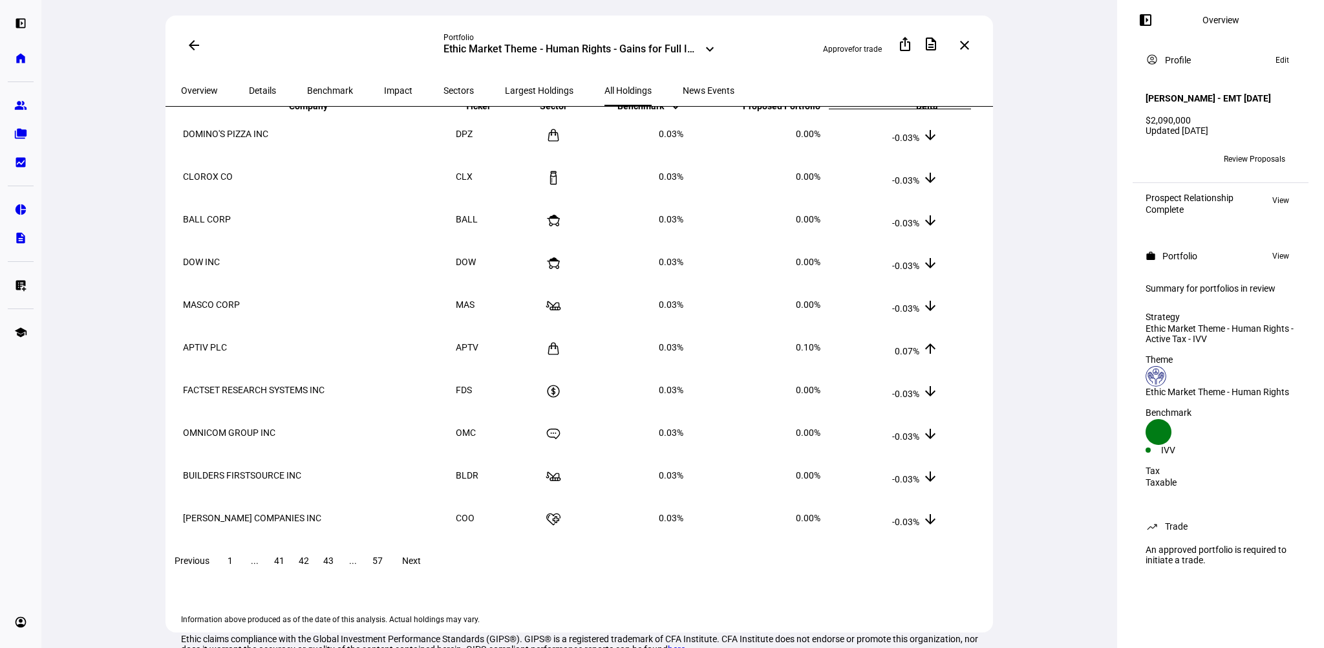
click at [432, 571] on span at bounding box center [410, 560] width 41 height 31
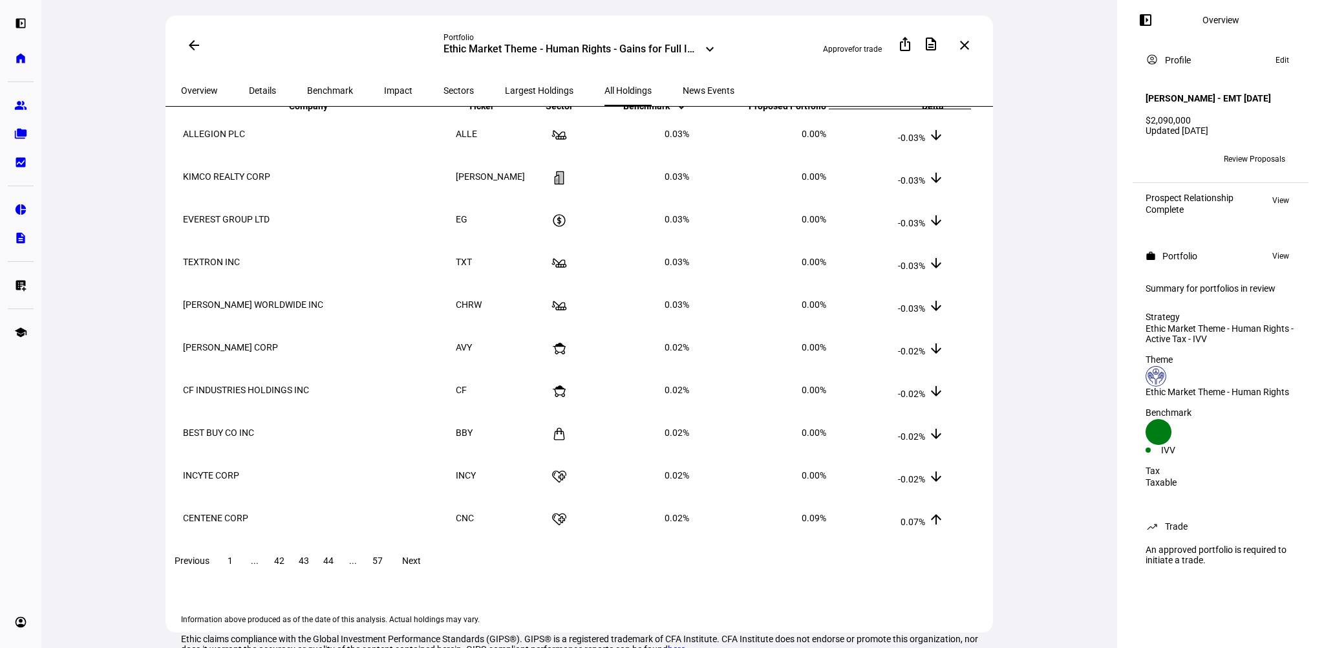
click at [432, 571] on span at bounding box center [410, 560] width 41 height 31
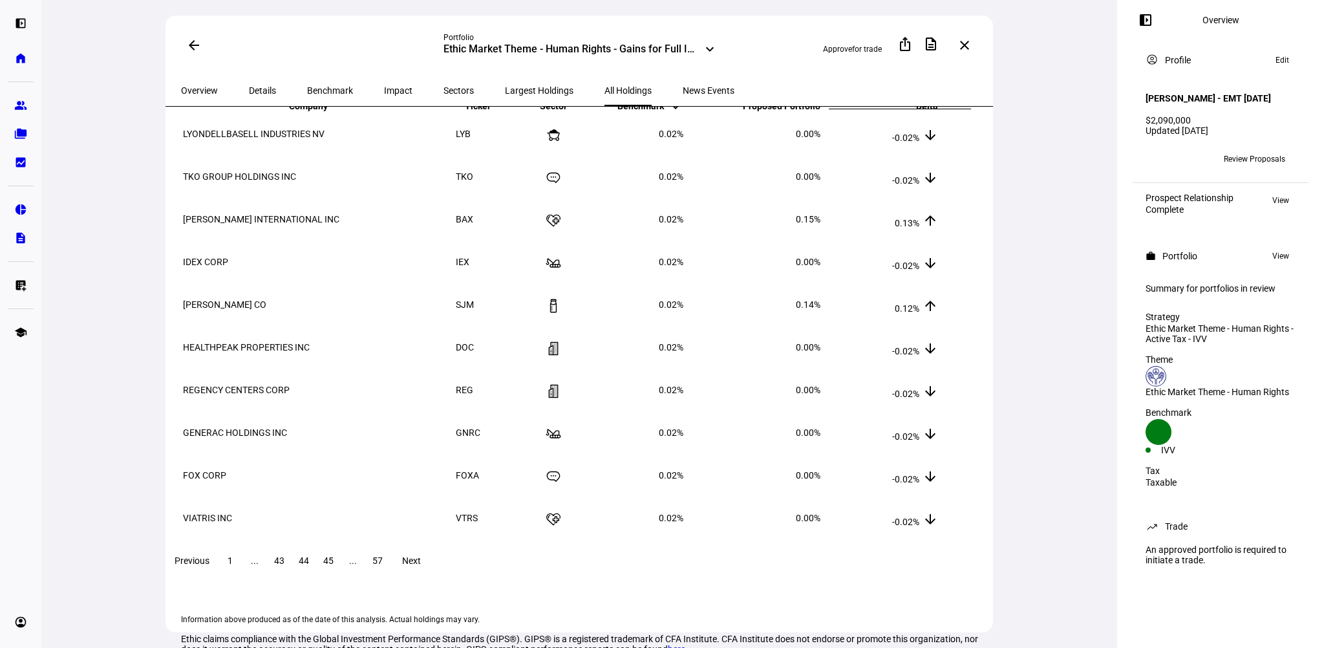
click at [432, 571] on span at bounding box center [410, 560] width 41 height 31
click at [211, 91] on span "Overview" at bounding box center [199, 90] width 37 height 9
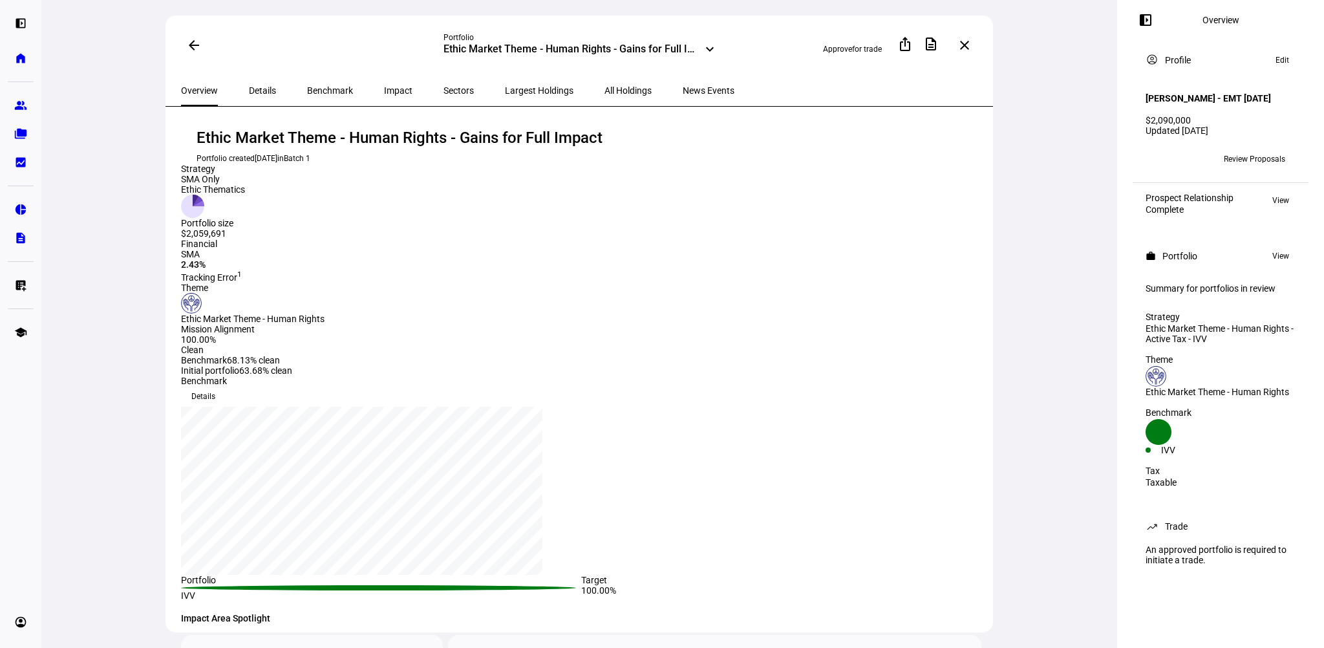
click at [197, 41] on span at bounding box center [193, 45] width 31 height 31
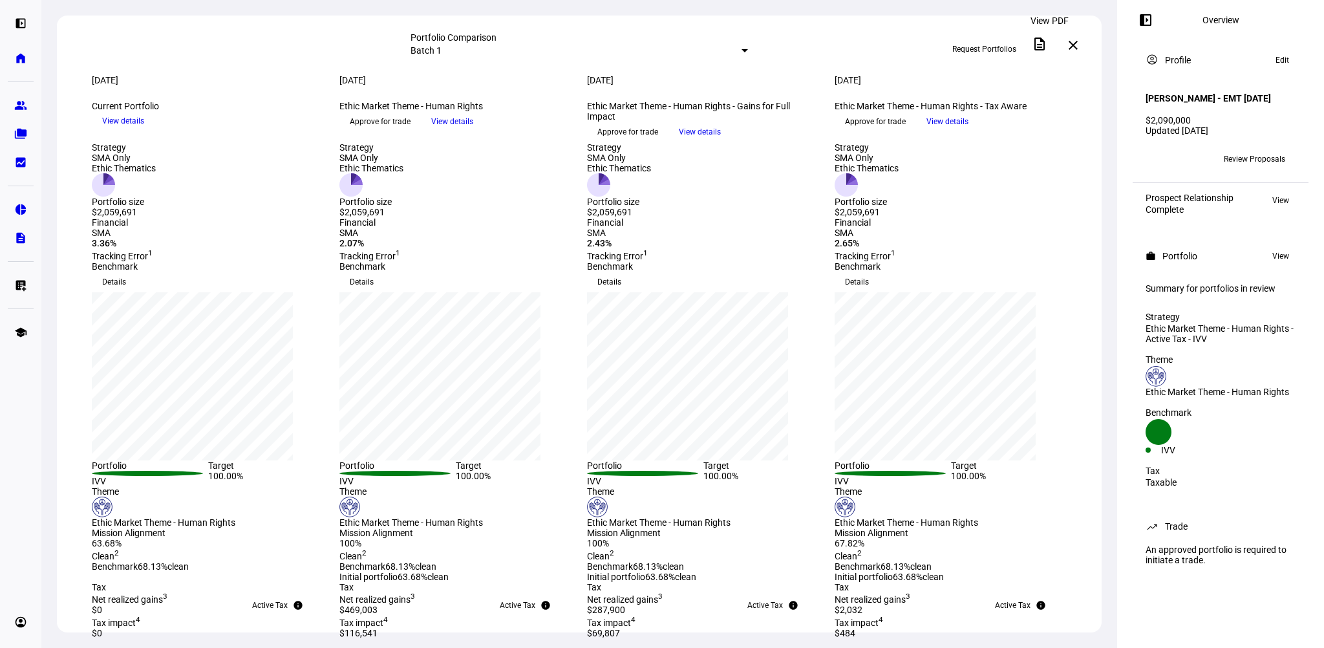
click at [1047, 41] on mat-icon "description" at bounding box center [1040, 44] width 16 height 16
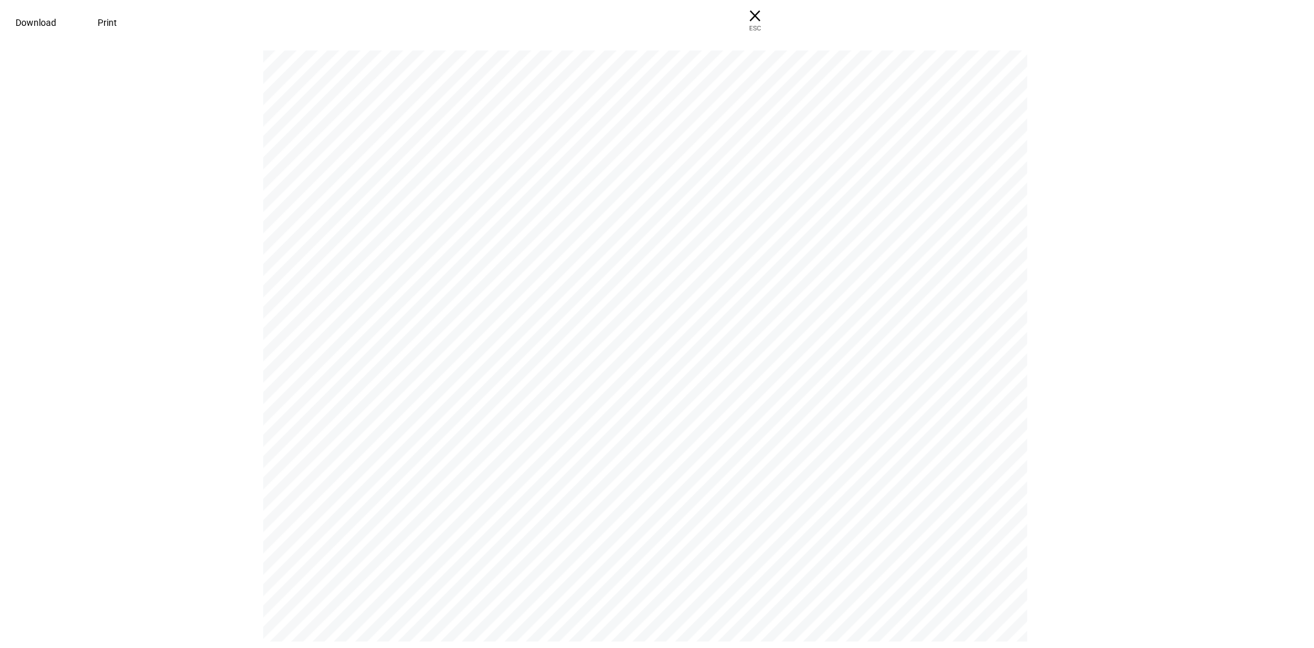
click at [56, 20] on span "Download" at bounding box center [36, 22] width 41 height 10
